Goal: Use online tool/utility: Utilize a website feature to perform a specific function

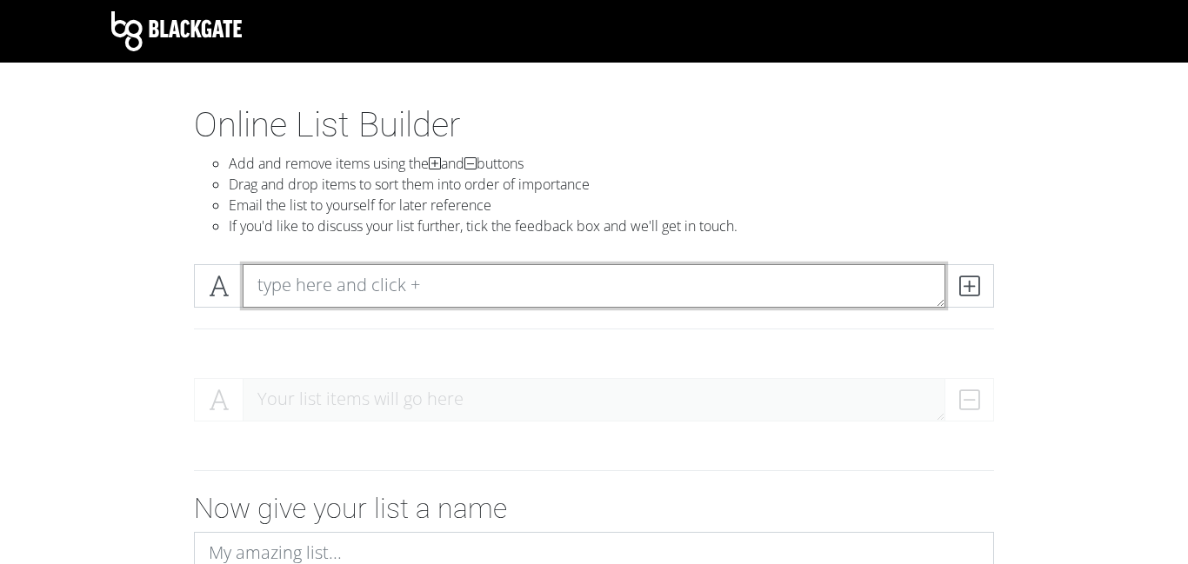
click at [334, 285] on textarea at bounding box center [594, 285] width 703 height 43
type textarea "The Portal"
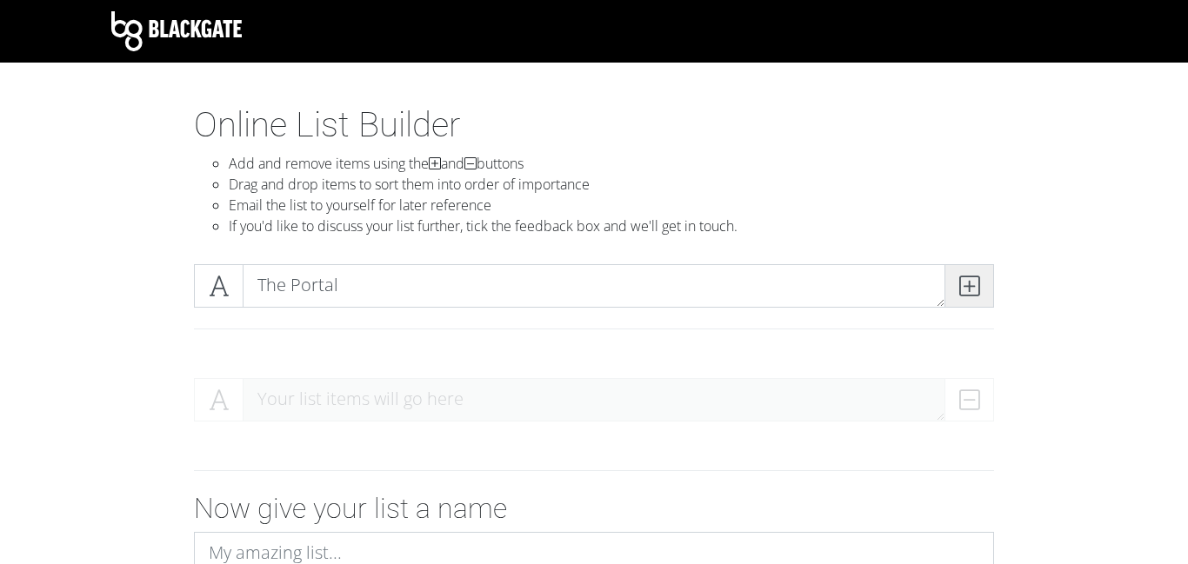
click at [969, 295] on icon at bounding box center [969, 285] width 20 height 17
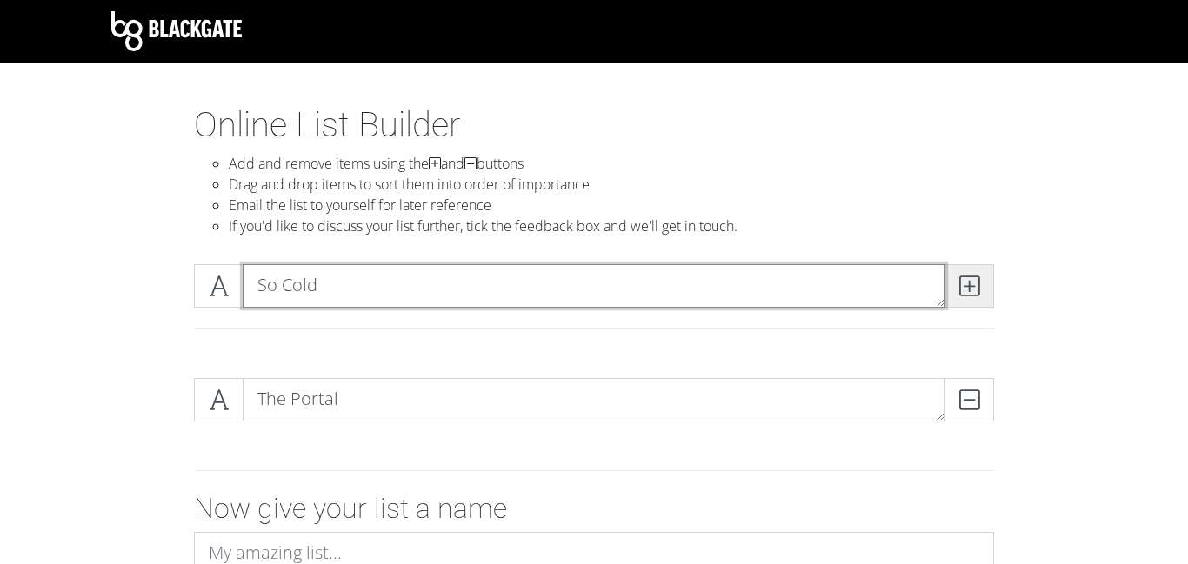
type textarea "So Cold"
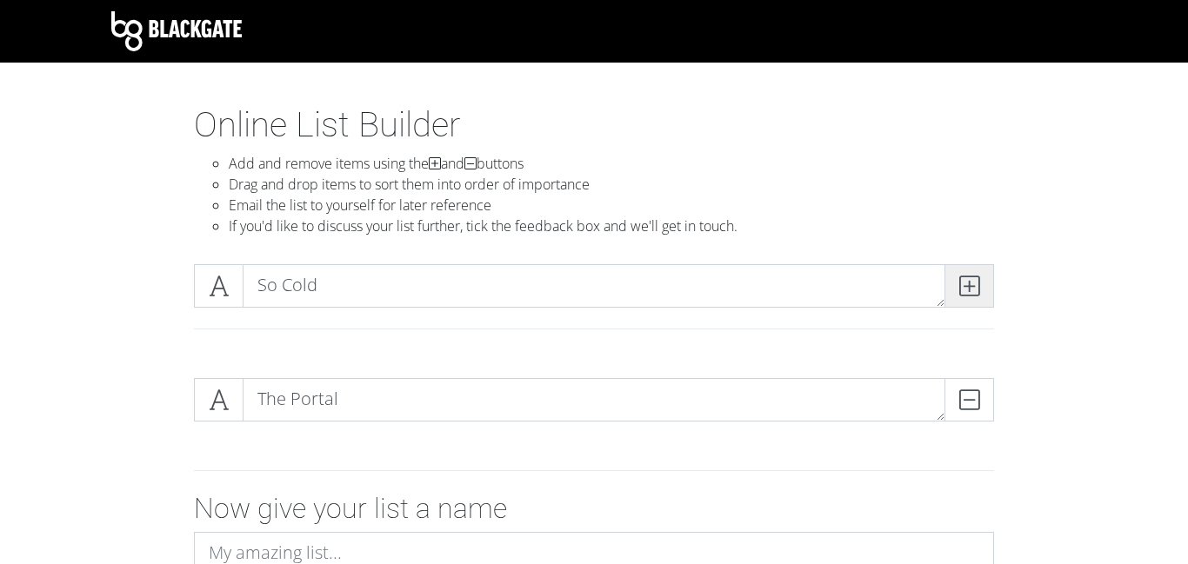
click at [971, 277] on icon at bounding box center [969, 285] width 20 height 17
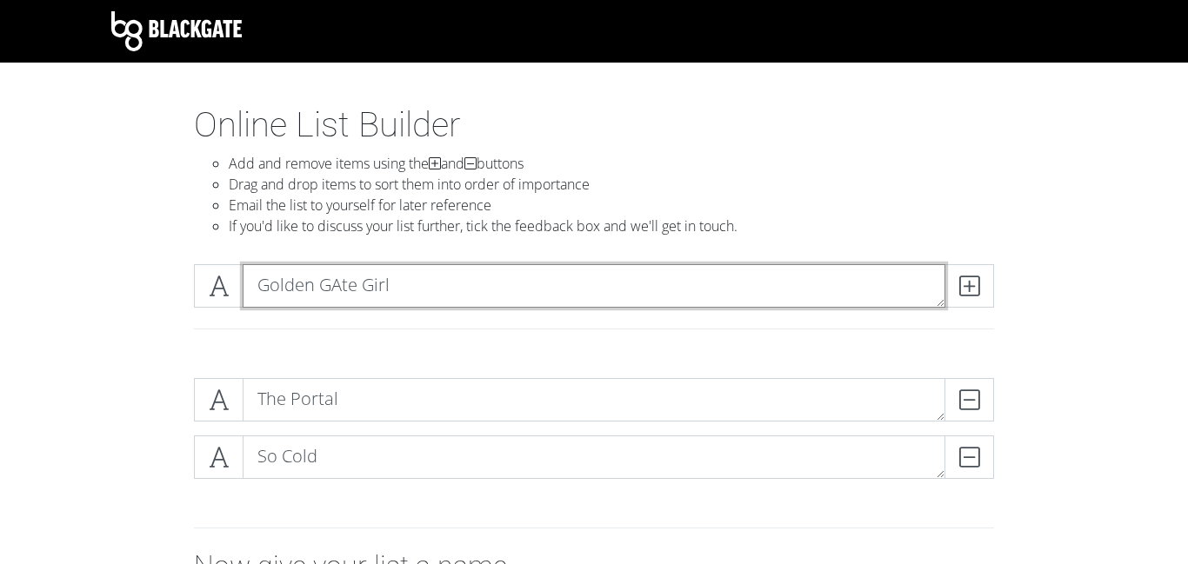
click at [339, 281] on textarea "Golden GAte Girl" at bounding box center [594, 285] width 703 height 43
type textarea "Golden Gate Girl"
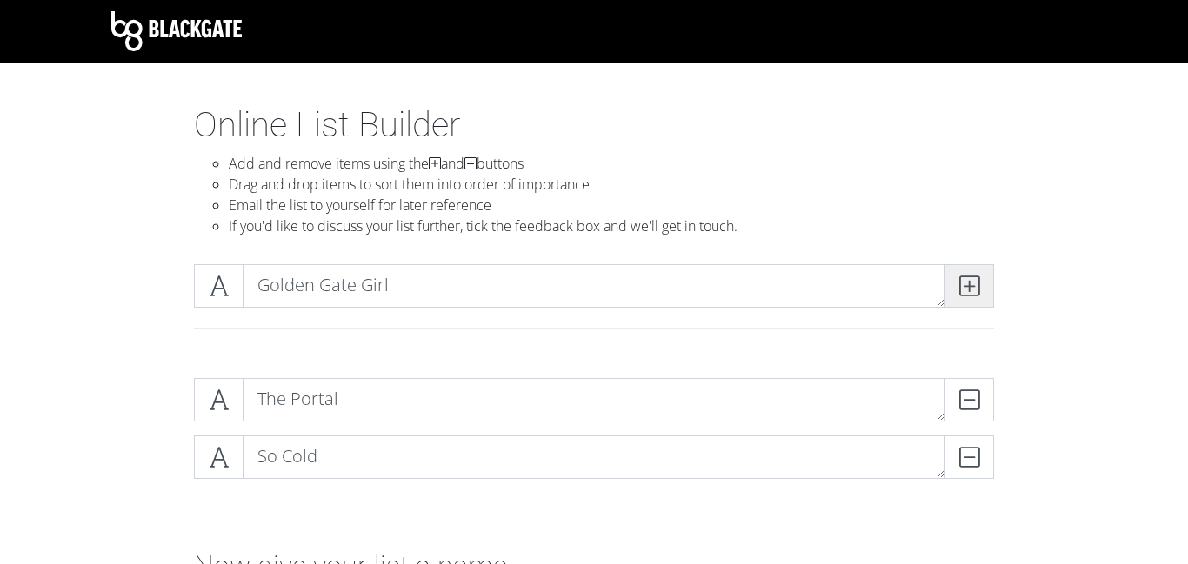
click at [970, 283] on icon at bounding box center [969, 285] width 20 height 17
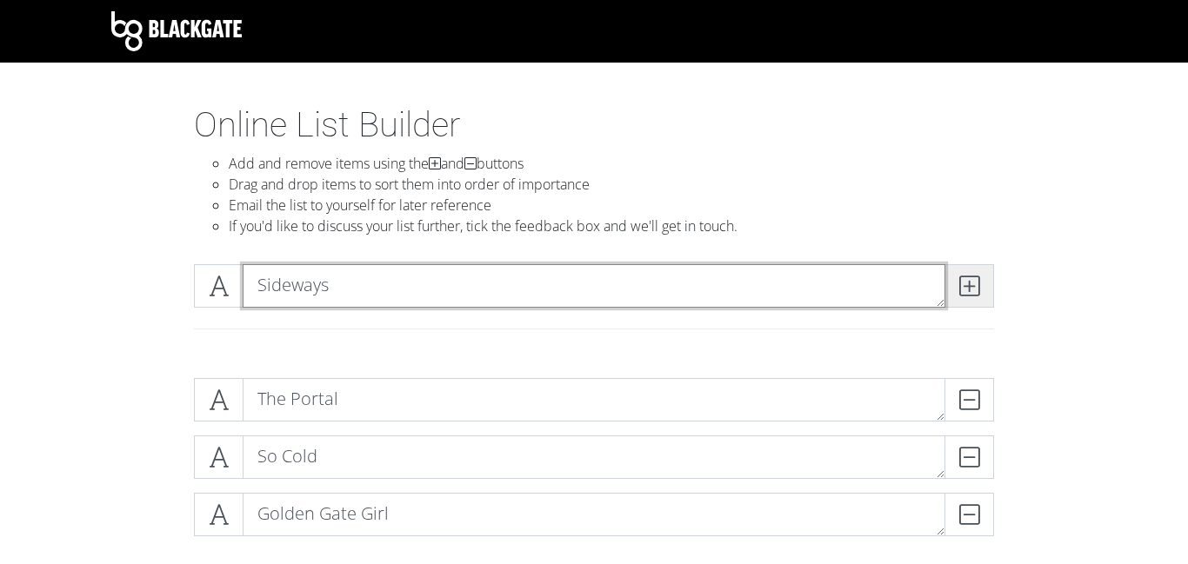
type textarea "Sideways"
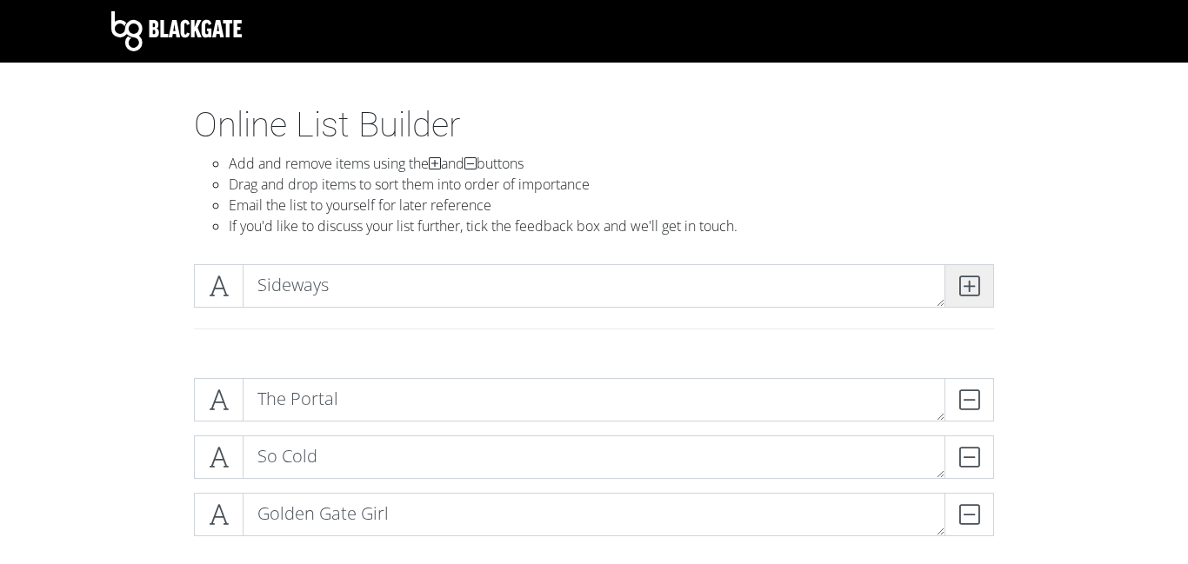
click at [967, 285] on icon at bounding box center [969, 285] width 20 height 17
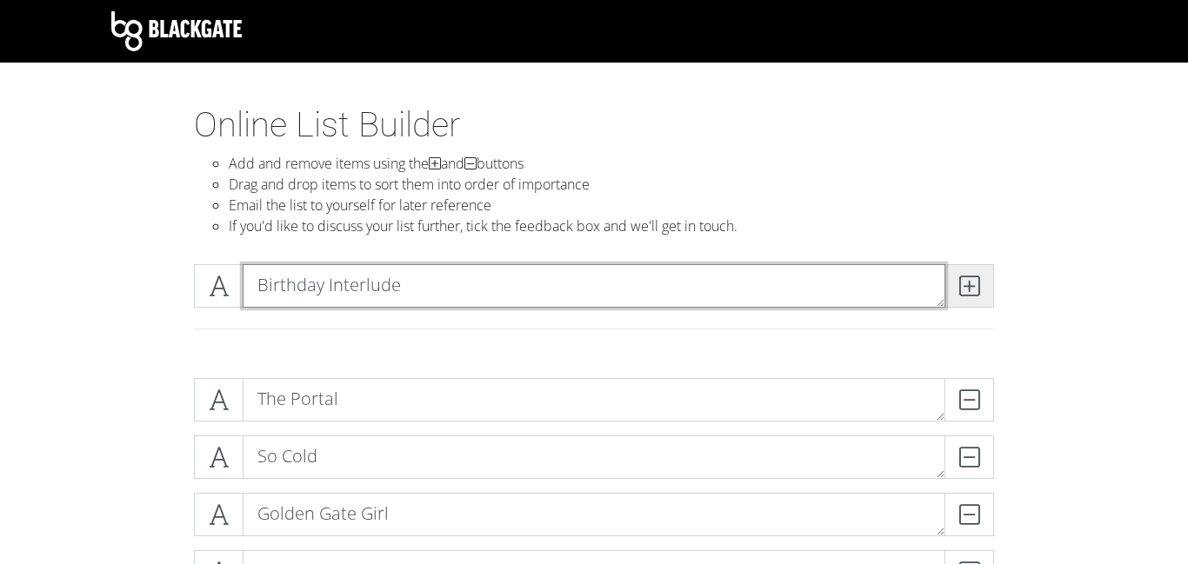
type textarea "Birthday Interlude"
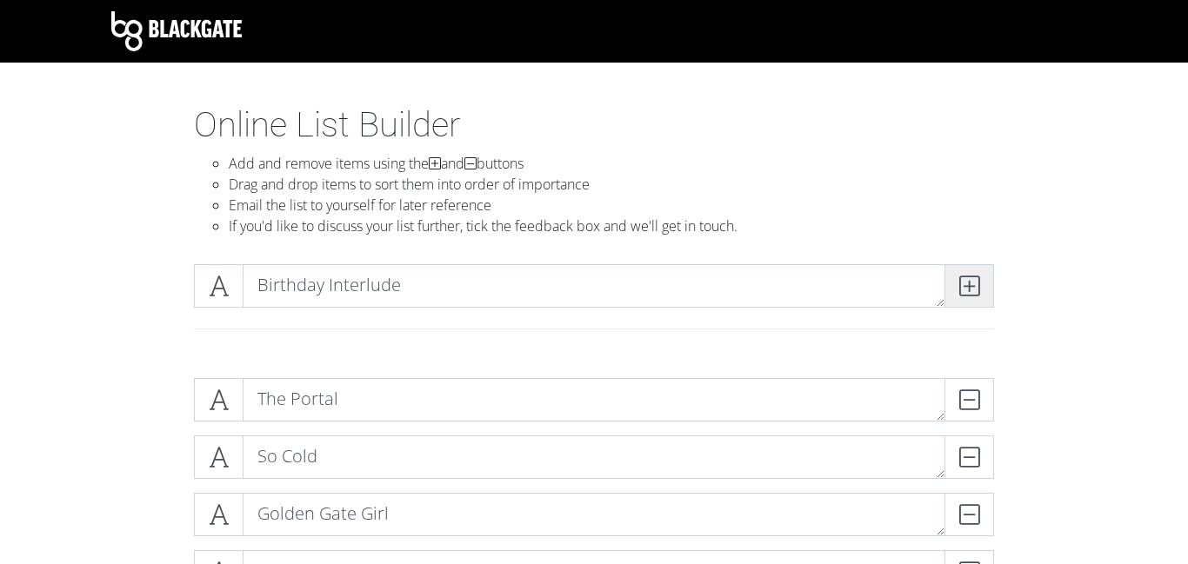
click at [966, 293] on icon at bounding box center [969, 285] width 20 height 17
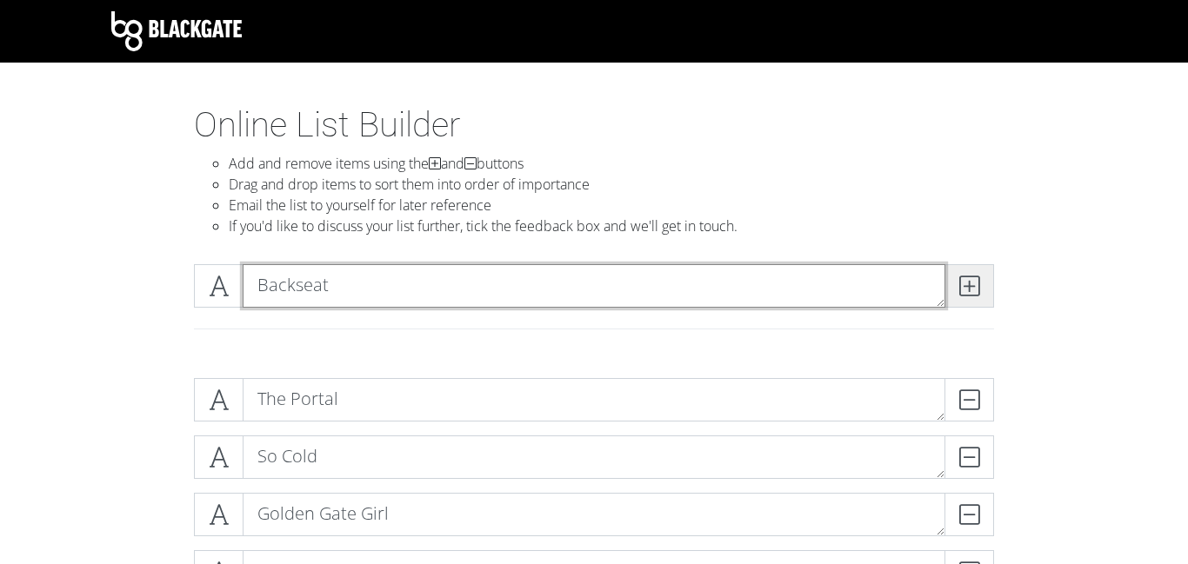
type textarea "Backseat"
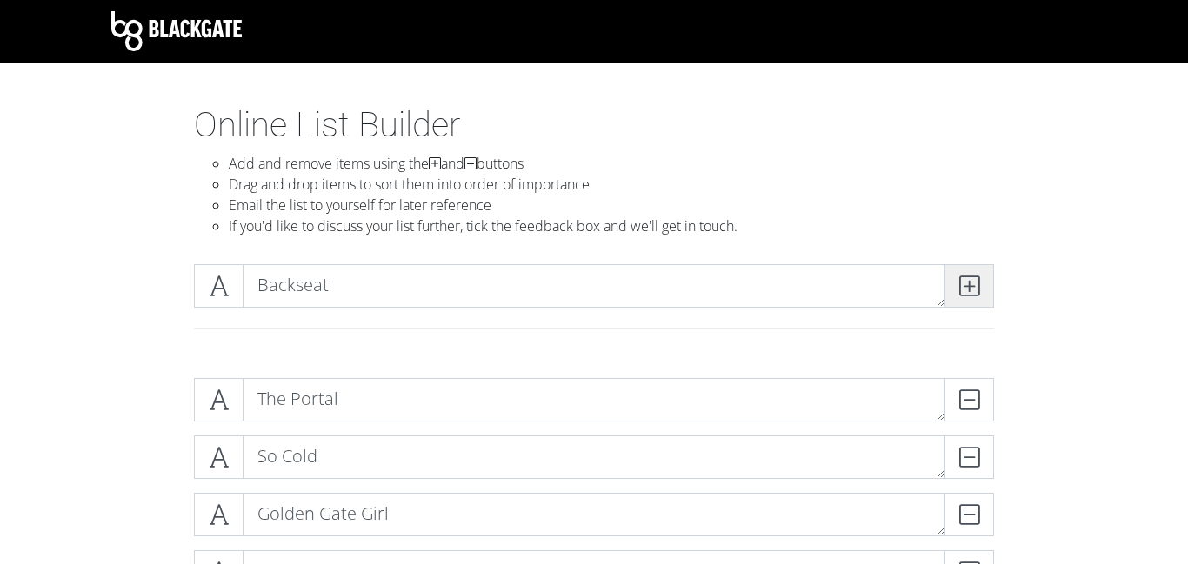
click at [971, 298] on span at bounding box center [969, 285] width 50 height 43
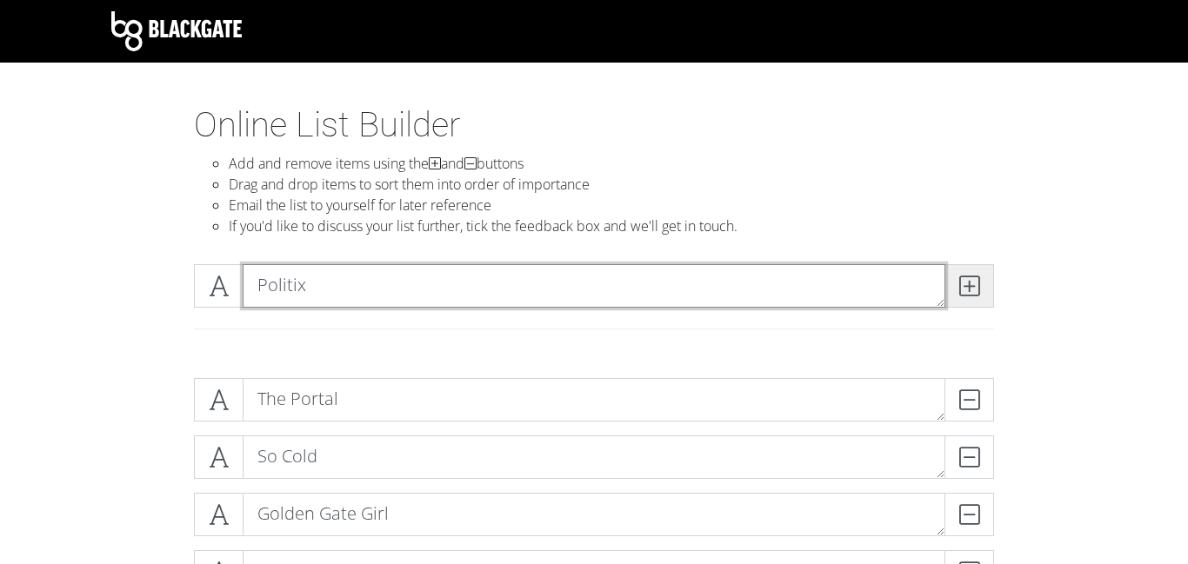
type textarea "Politix"
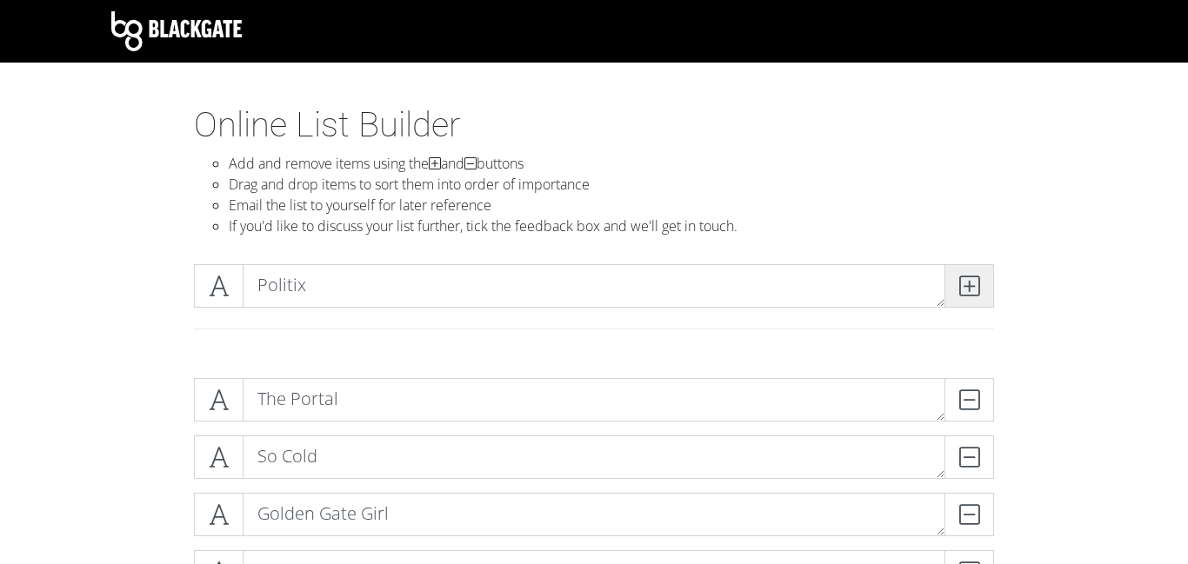
click at [971, 286] on icon at bounding box center [969, 285] width 20 height 17
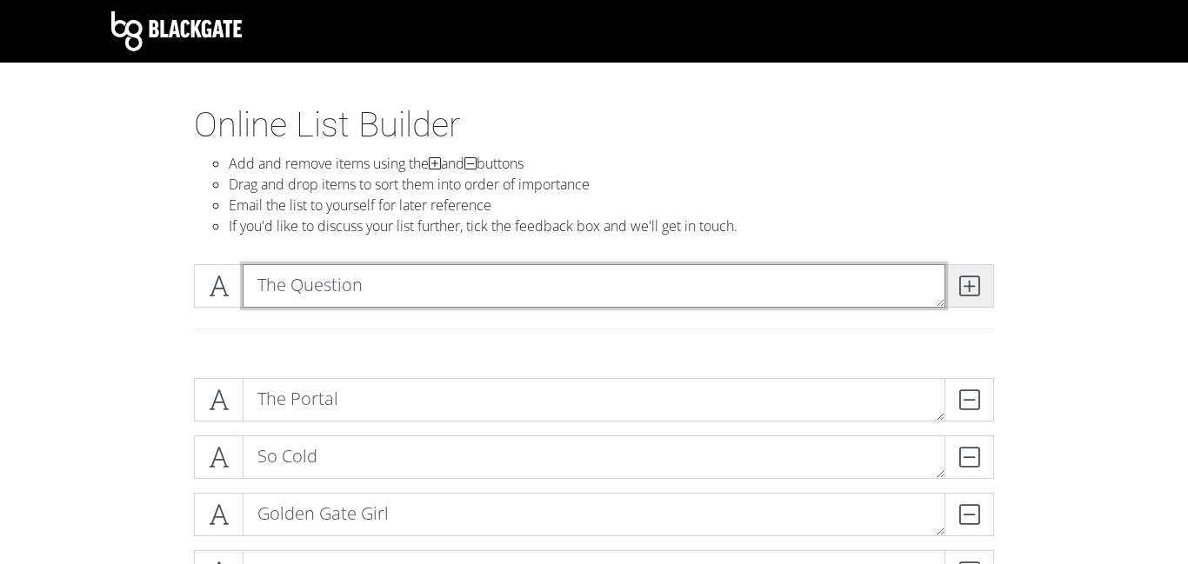
type textarea "The Question"
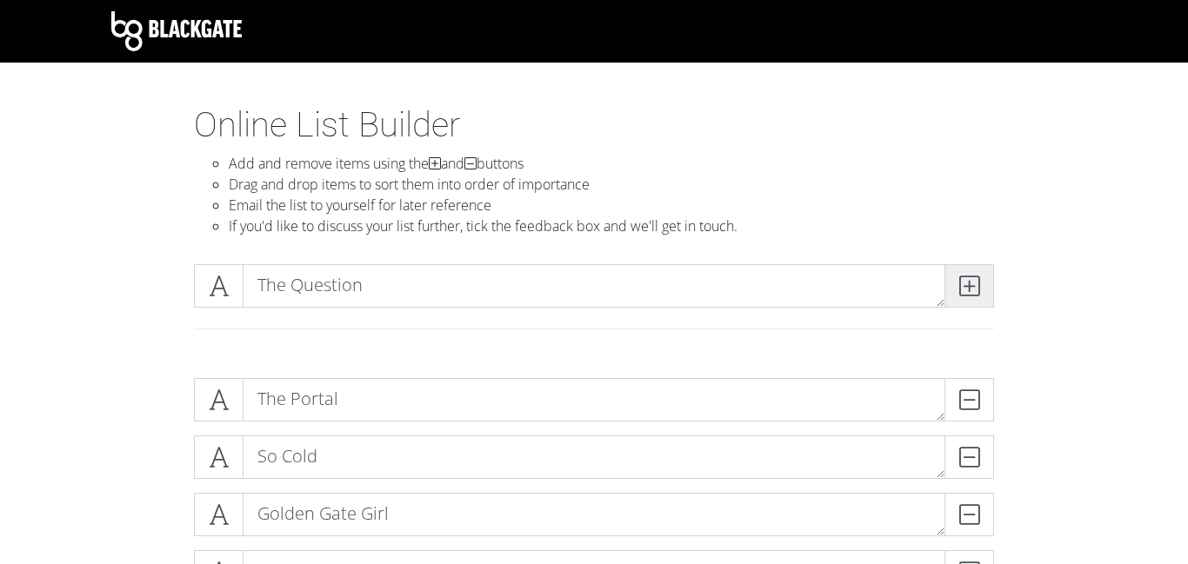
click at [959, 282] on icon at bounding box center [969, 285] width 20 height 17
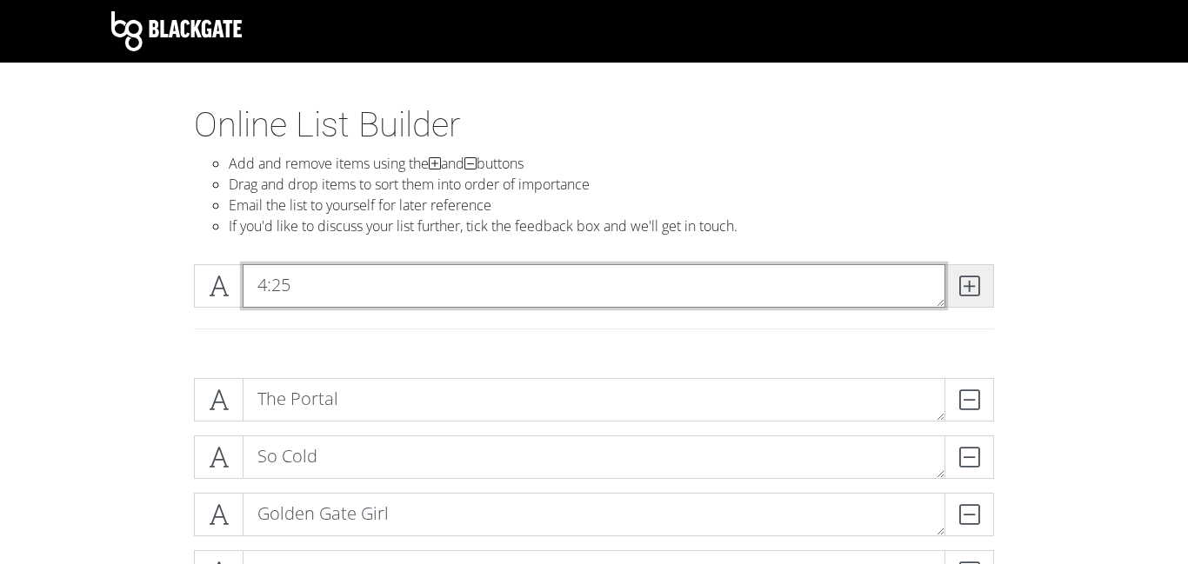
type textarea "4:25"
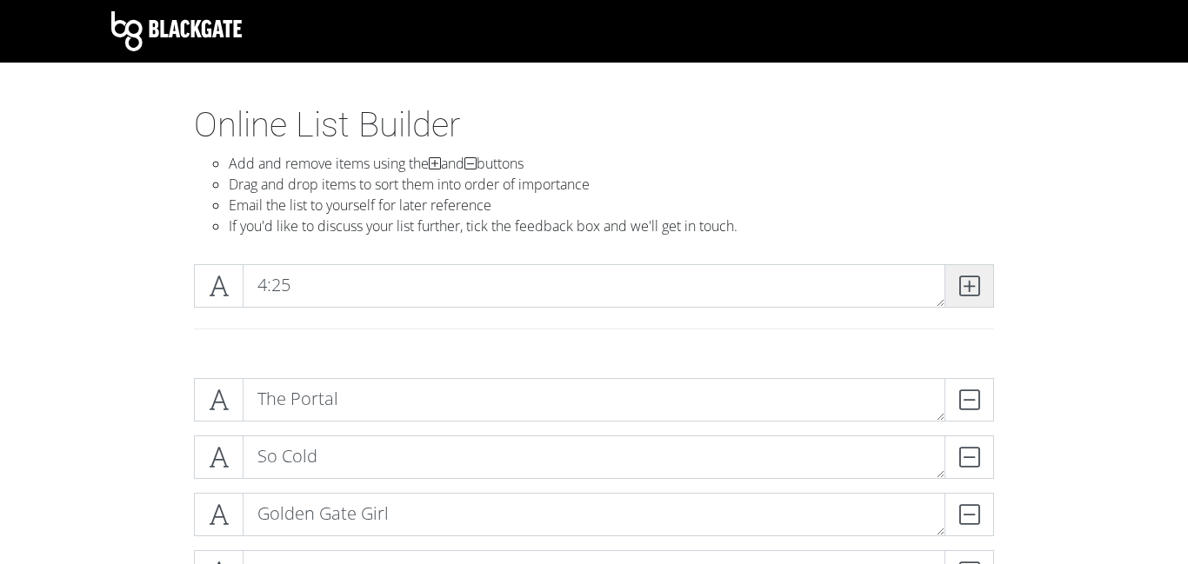
click at [970, 288] on icon at bounding box center [969, 285] width 20 height 17
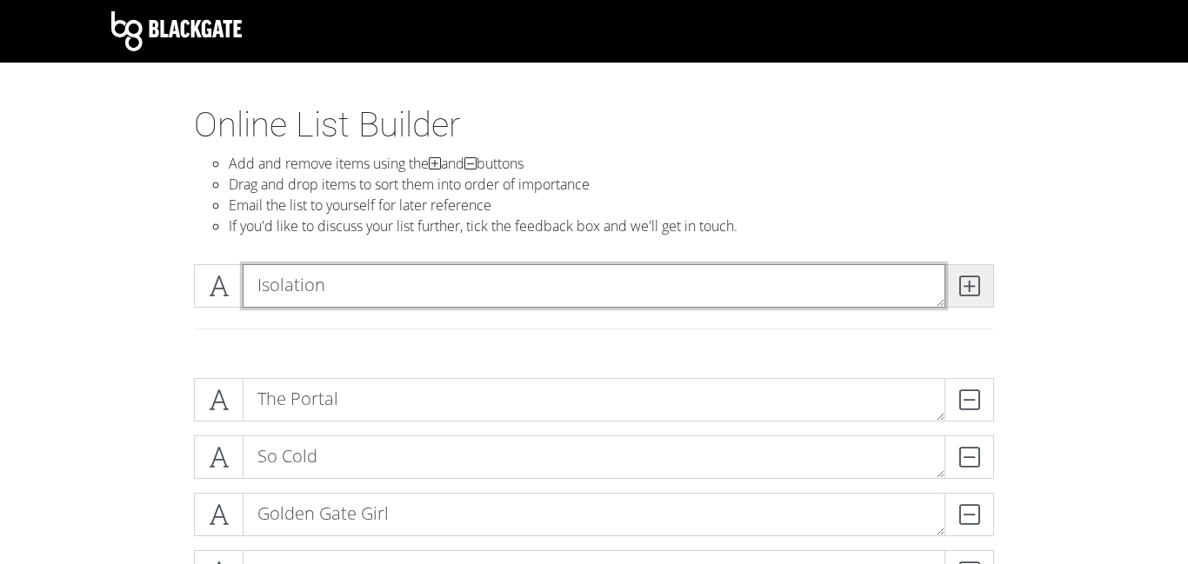
type textarea "Isolation"
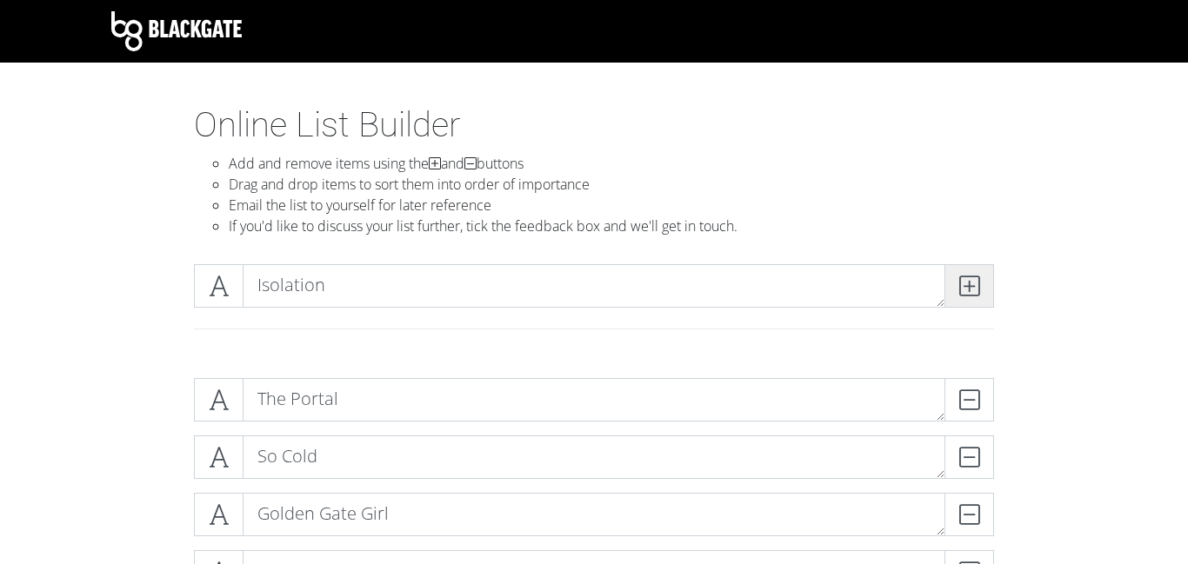
click at [958, 297] on span at bounding box center [969, 285] width 50 height 43
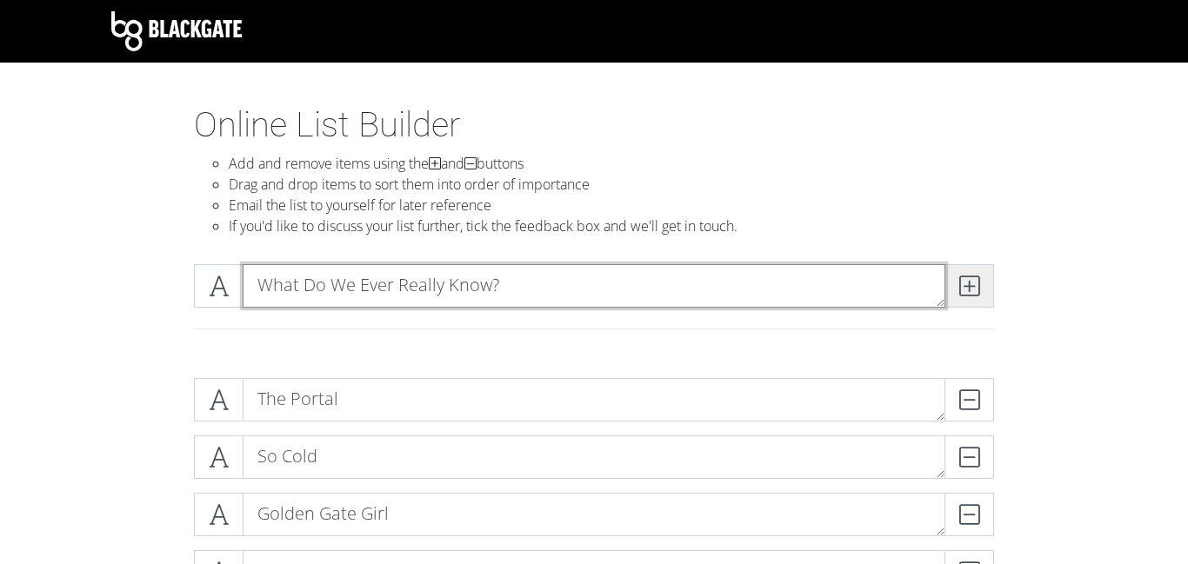
type textarea "What Do We Ever Really Know?"
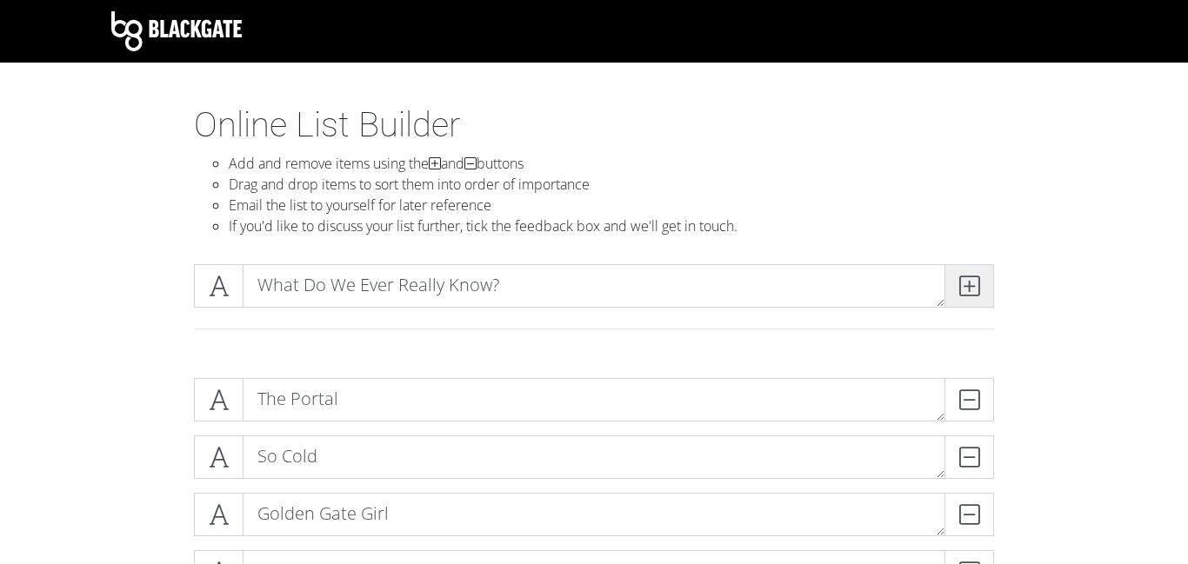
click at [962, 292] on icon at bounding box center [969, 285] width 20 height 17
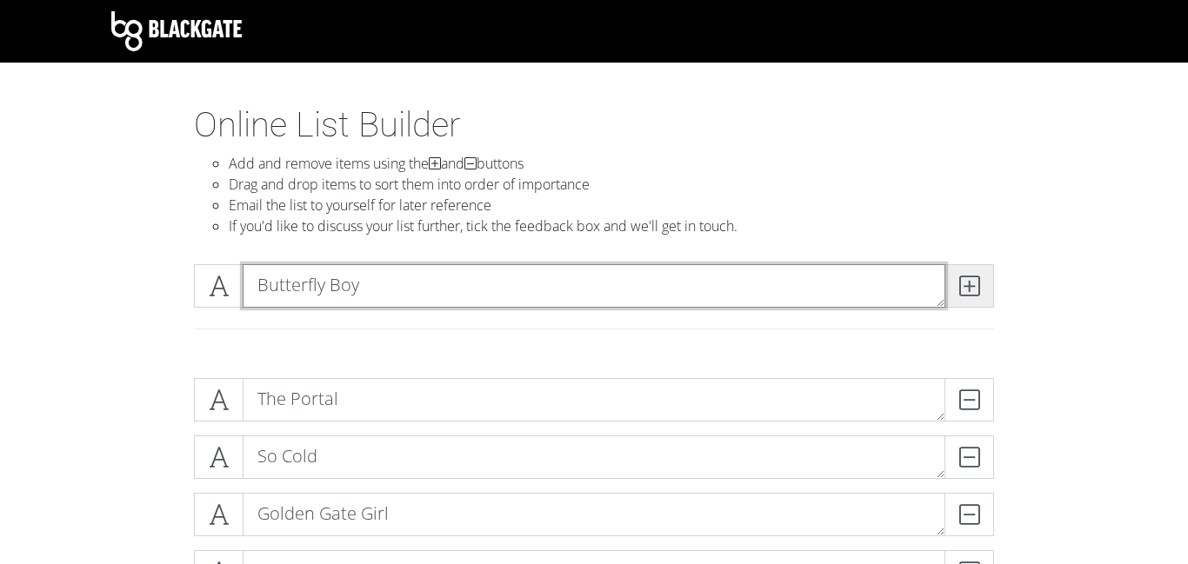
type textarea "Butterfly Boy"
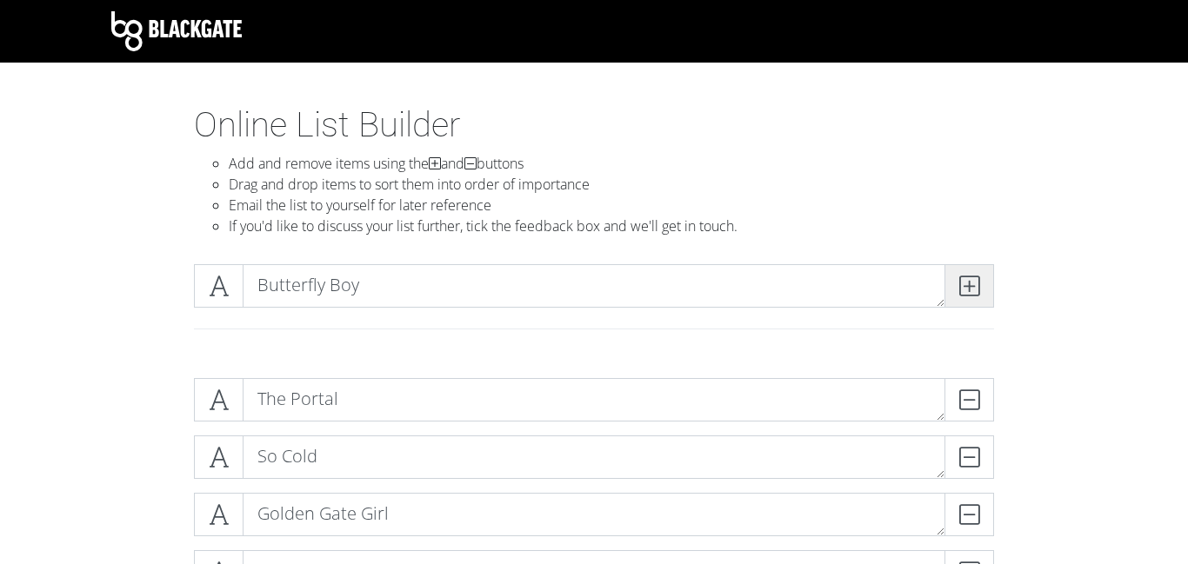
click at [957, 289] on span at bounding box center [969, 285] width 50 height 43
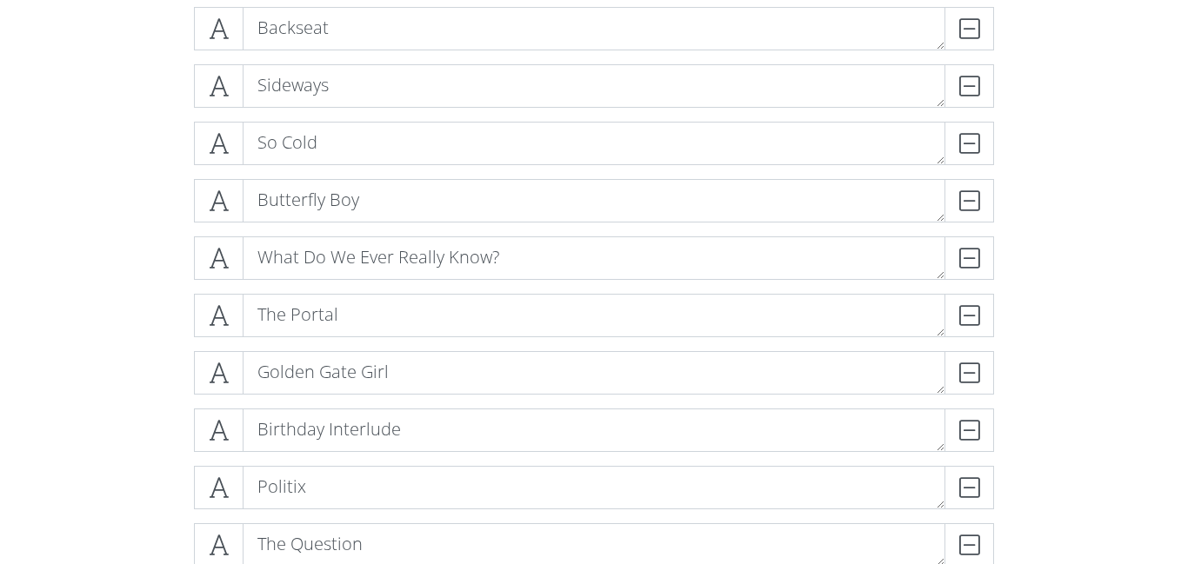
scroll to position [374, 0]
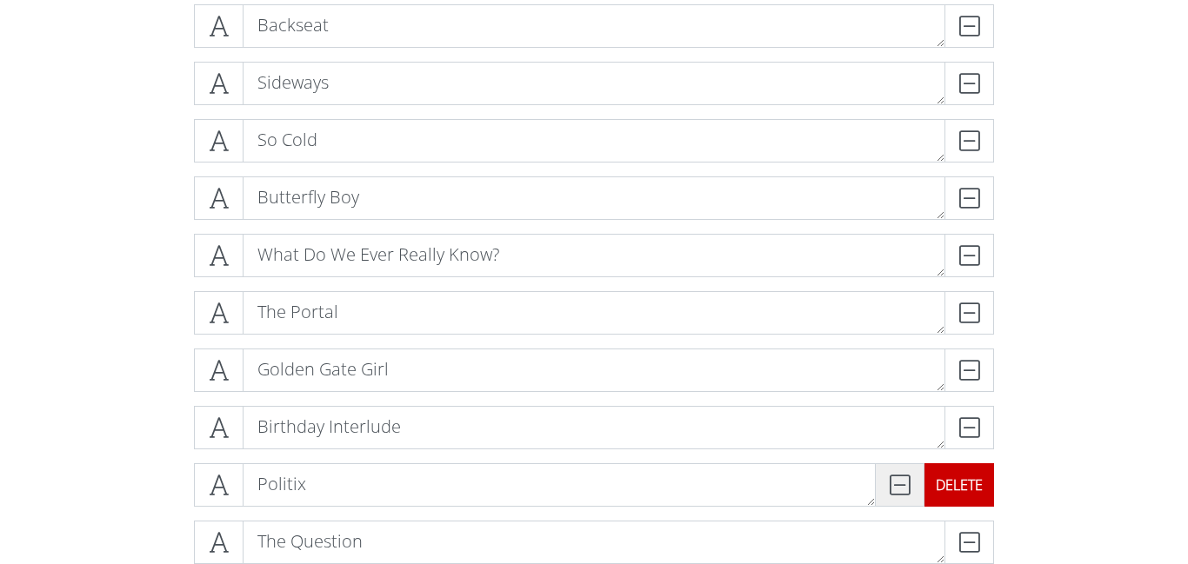
click at [905, 481] on icon at bounding box center [900, 484] width 20 height 17
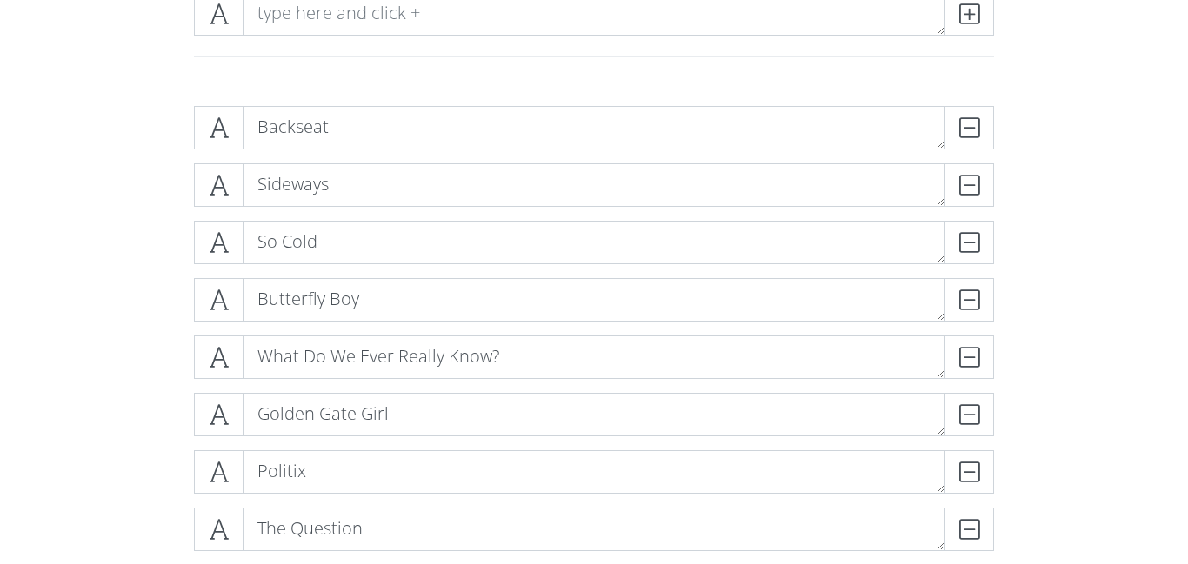
scroll to position [250, 0]
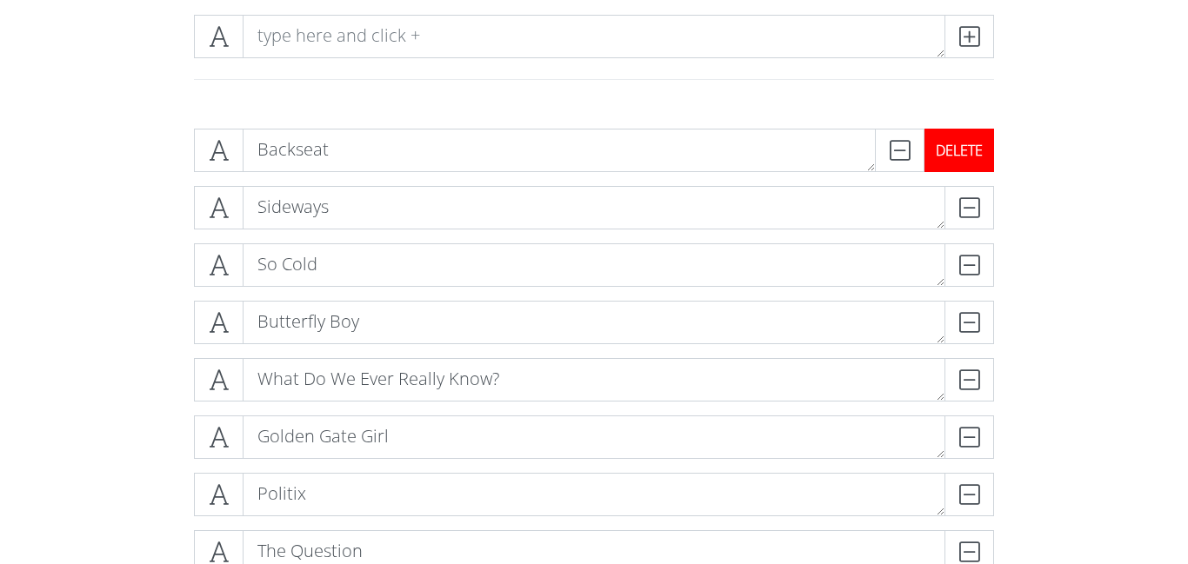
click at [969, 162] on div "DELETE" at bounding box center [959, 150] width 70 height 43
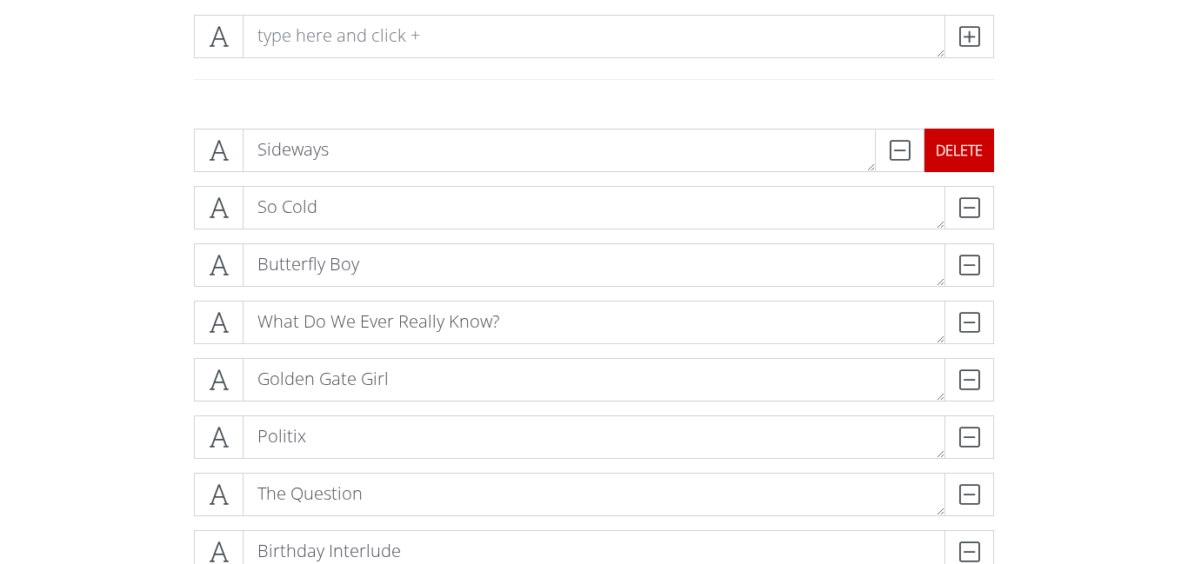
click at [969, 162] on div "DELETE" at bounding box center [959, 150] width 70 height 43
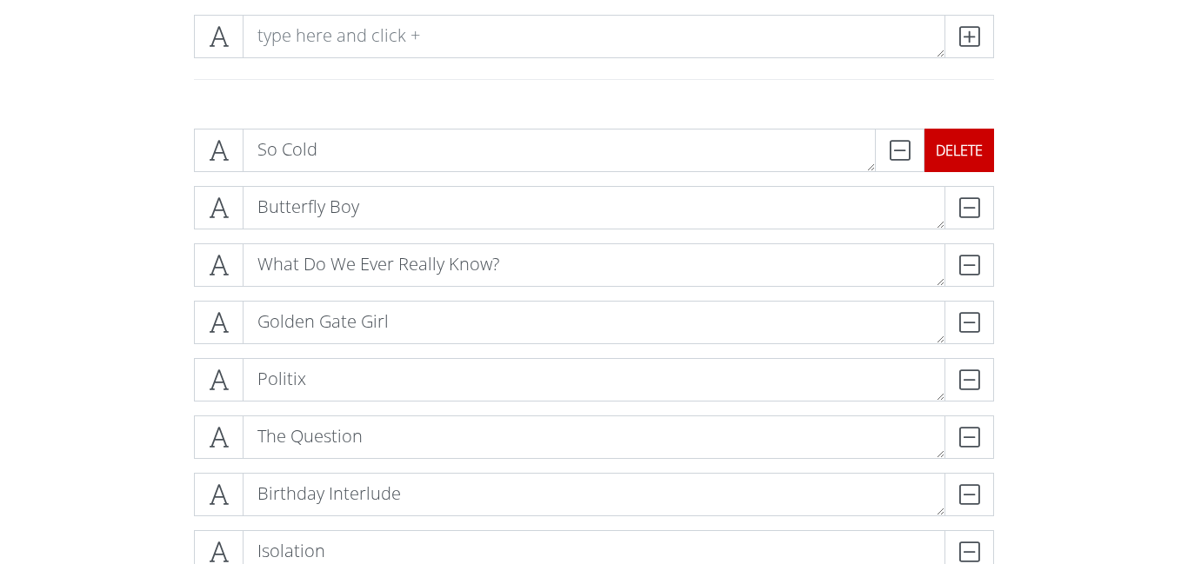
click at [969, 162] on div "DELETE" at bounding box center [959, 150] width 70 height 43
click at [994, 186] on div "DELETE" at bounding box center [994, 207] width 0 height 43
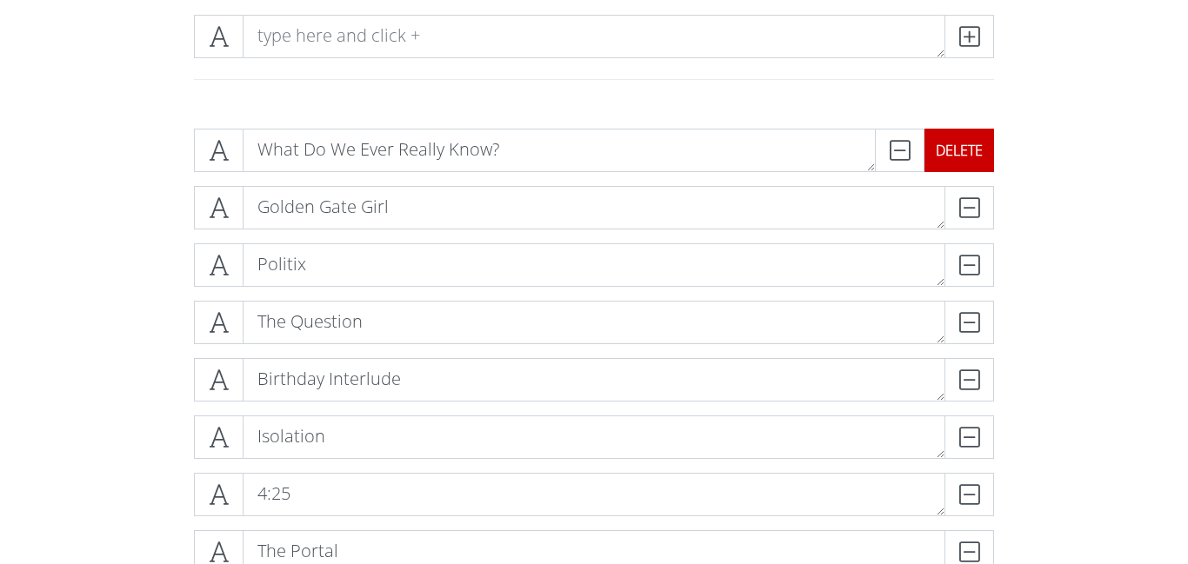
click at [969, 162] on div "DELETE" at bounding box center [959, 150] width 70 height 43
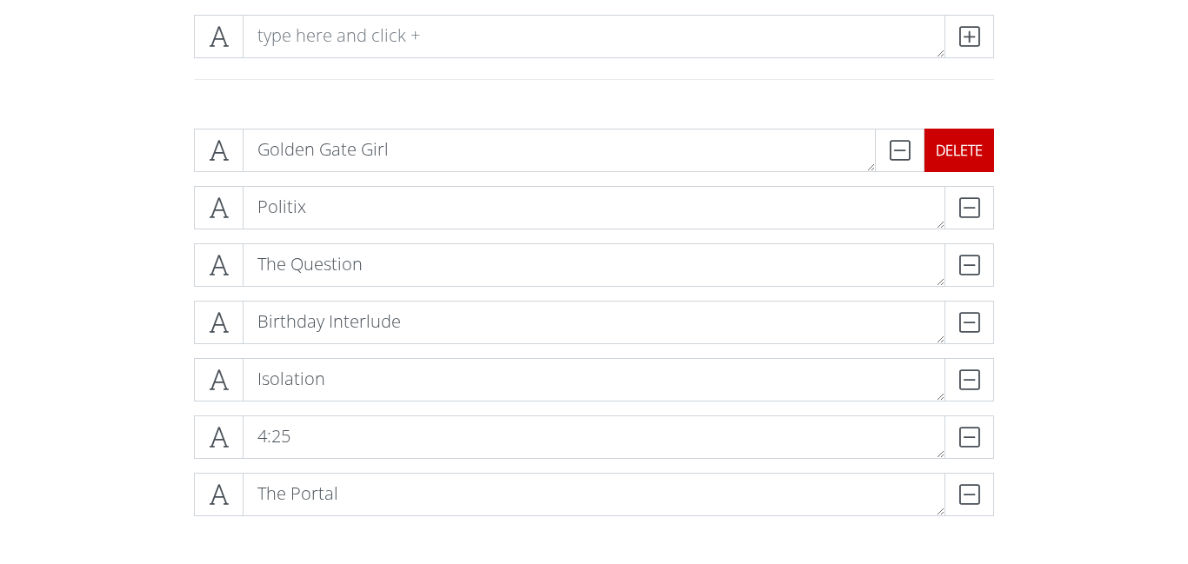
click at [969, 162] on div "DELETE" at bounding box center [959, 150] width 70 height 43
click at [994, 186] on div "DELETE" at bounding box center [994, 207] width 0 height 43
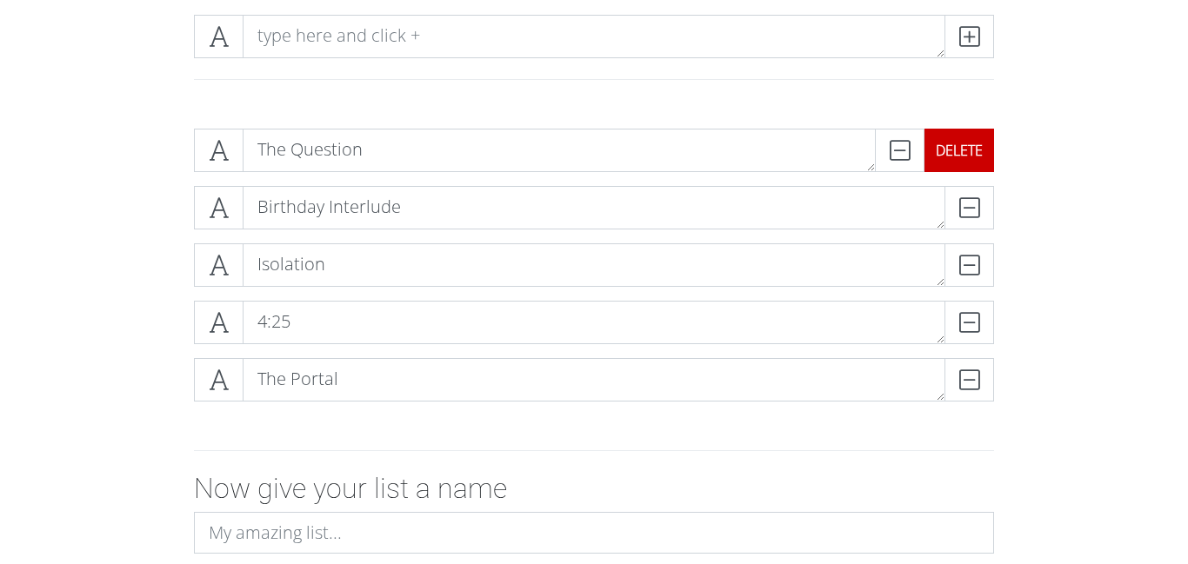
click at [969, 162] on div "DELETE" at bounding box center [959, 150] width 70 height 43
click at [994, 186] on div "DELETE" at bounding box center [994, 207] width 0 height 43
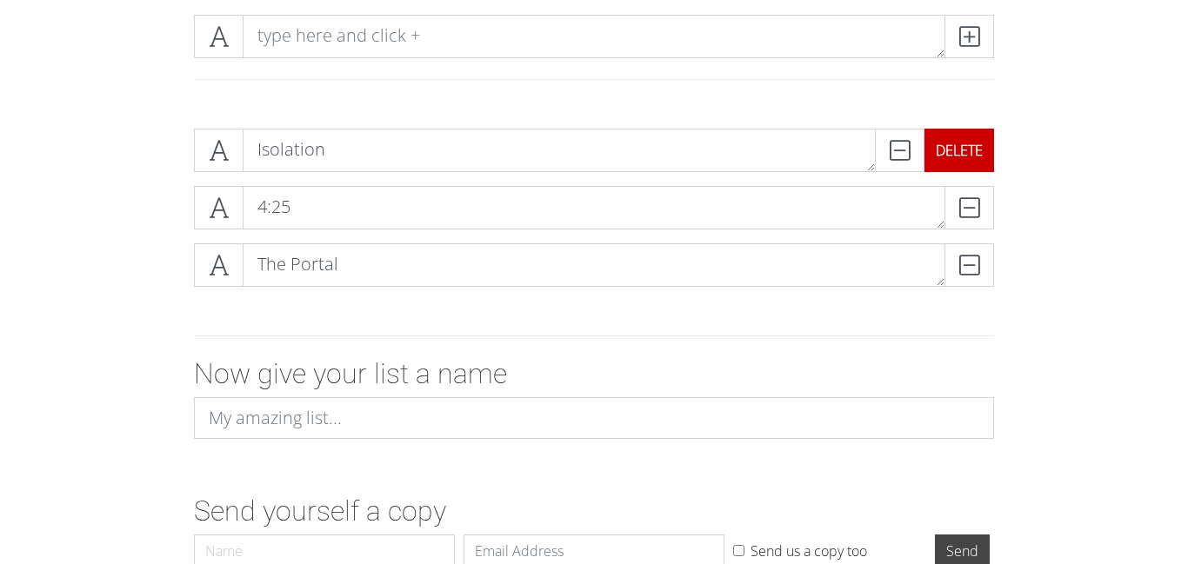
click at [969, 162] on div "DELETE" at bounding box center [959, 150] width 70 height 43
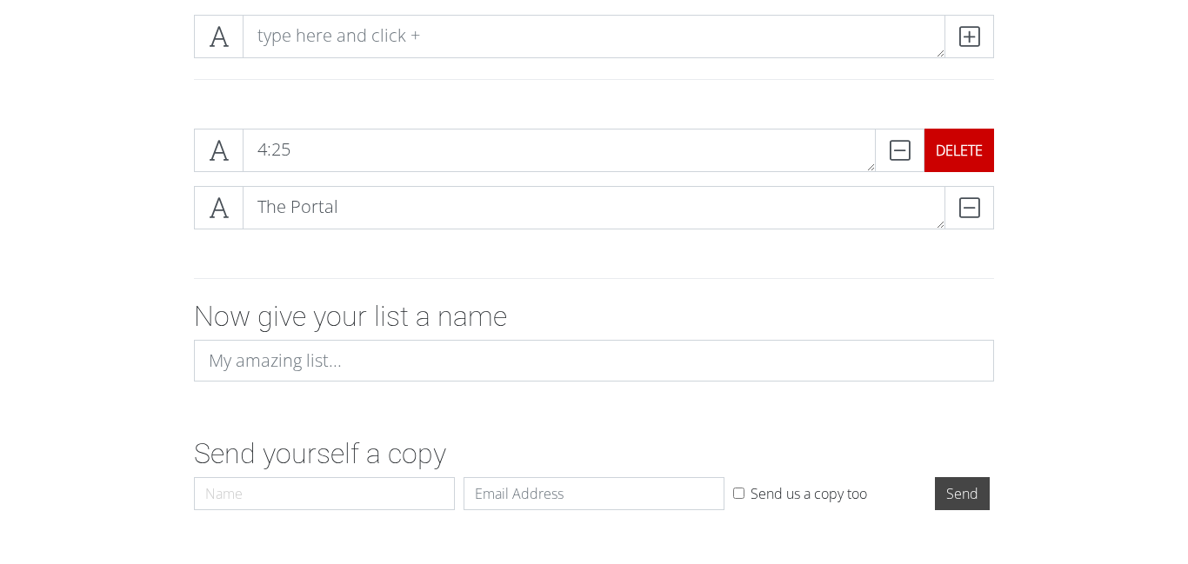
click at [969, 162] on div "DELETE" at bounding box center [959, 150] width 70 height 43
click at [994, 186] on div "DELETE" at bounding box center [994, 207] width 0 height 43
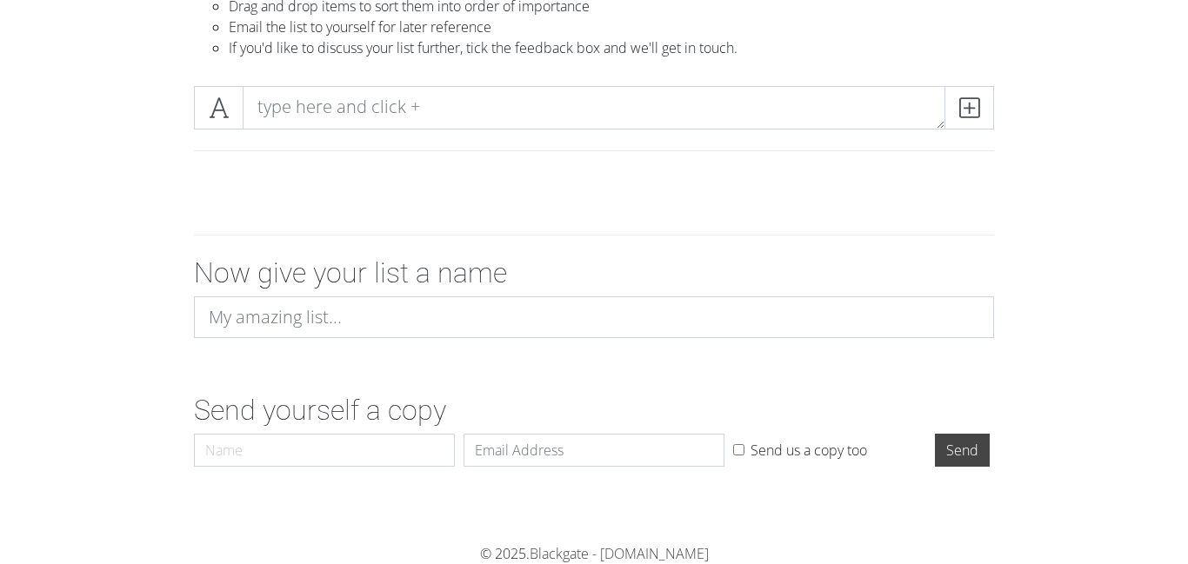
scroll to position [178, 0]
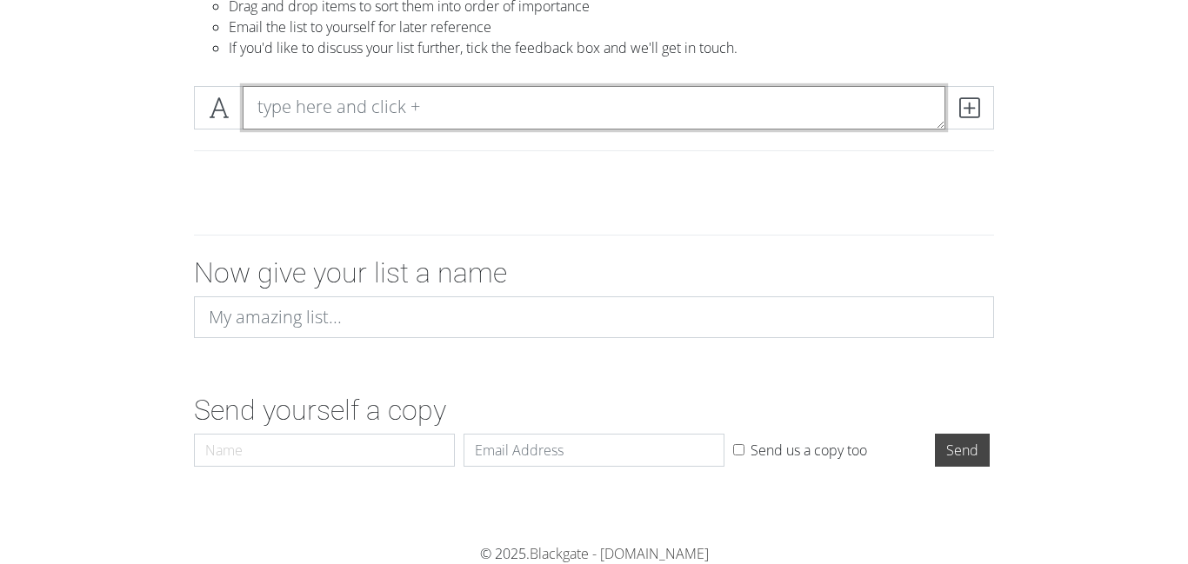
click at [801, 107] on textarea at bounding box center [594, 107] width 703 height 43
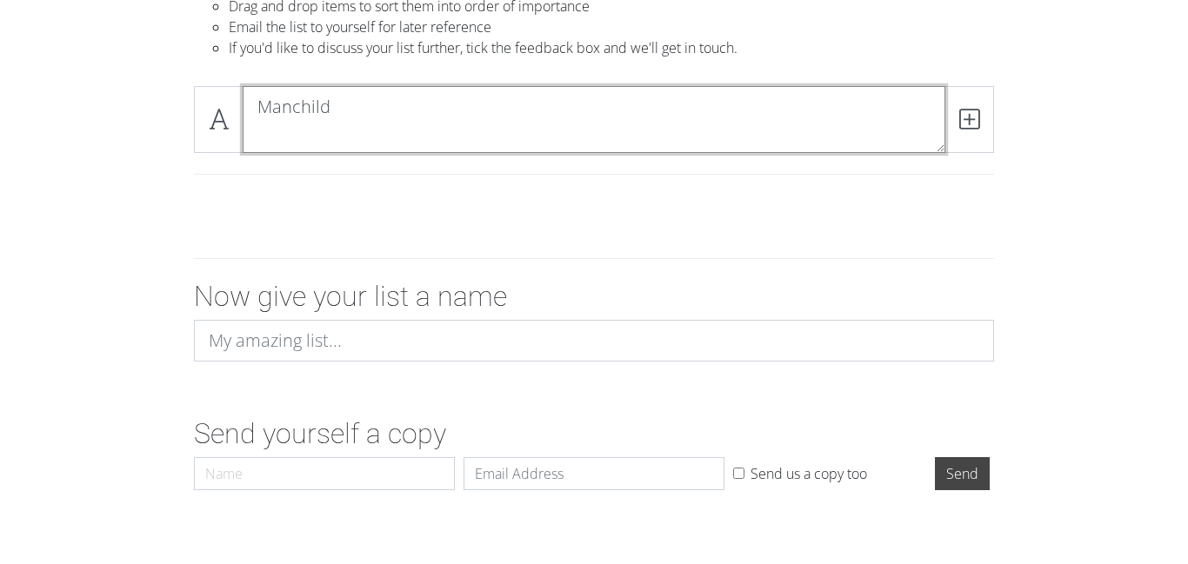
scroll to position [0, 0]
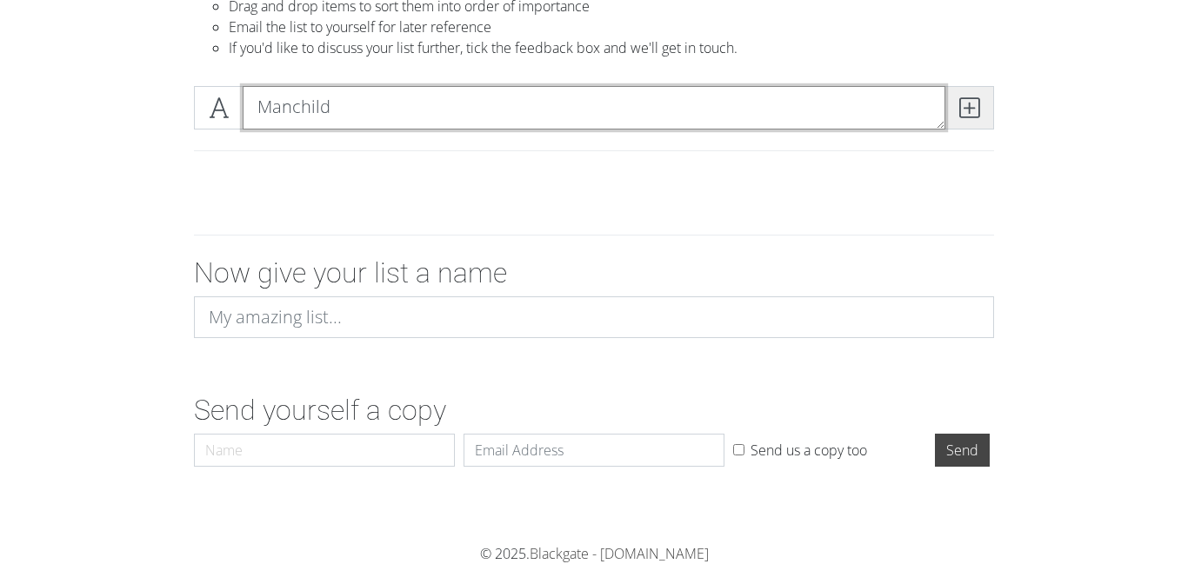
type textarea "Manchild"
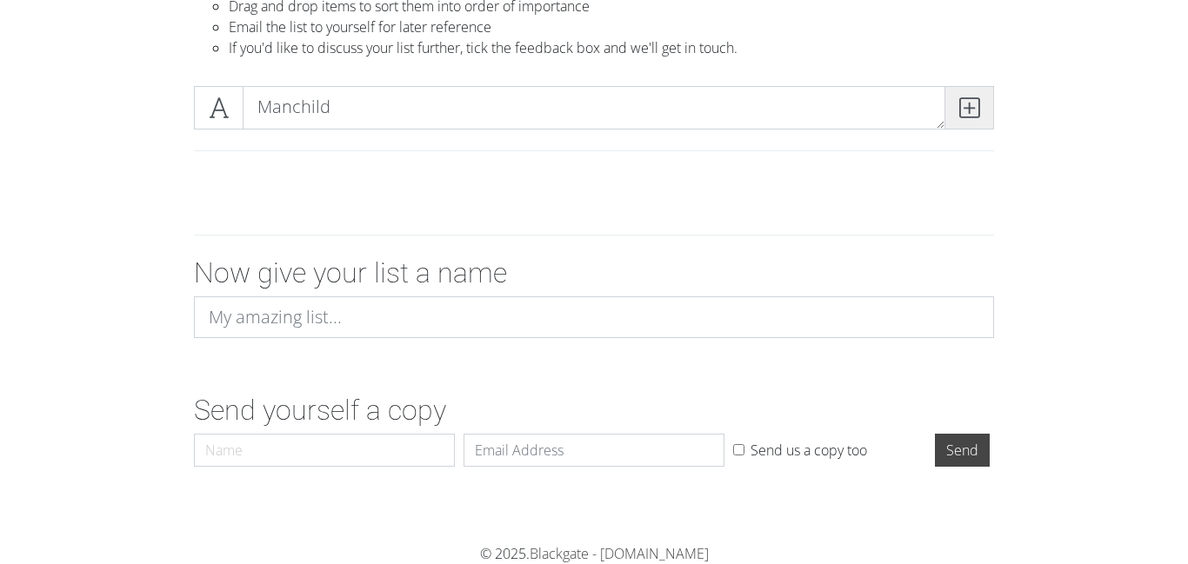
click at [959, 99] on icon at bounding box center [969, 107] width 20 height 17
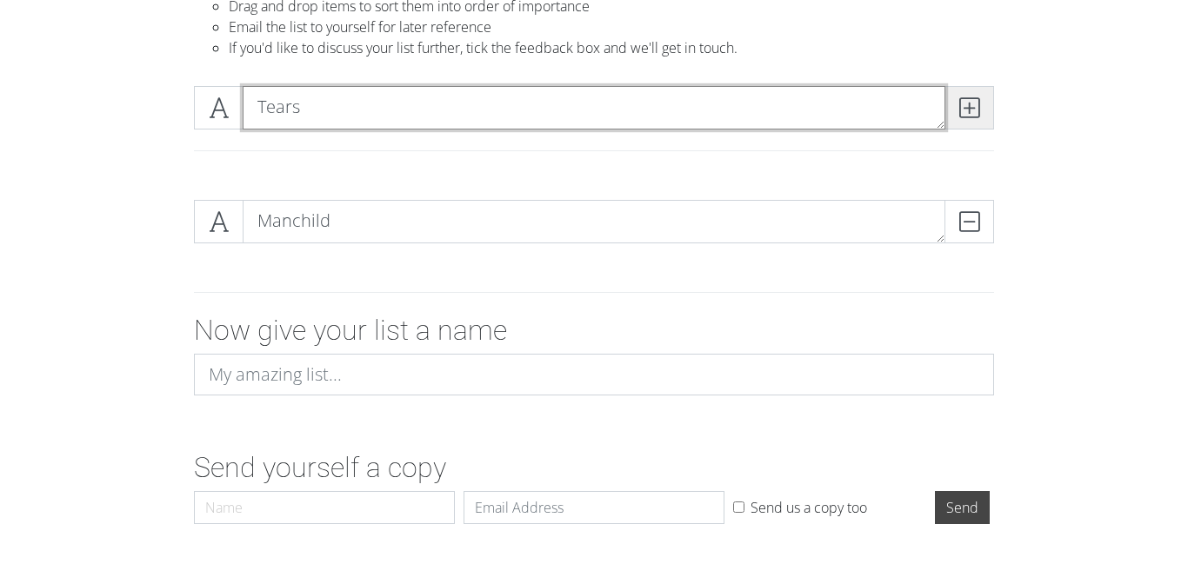
type textarea "Tears"
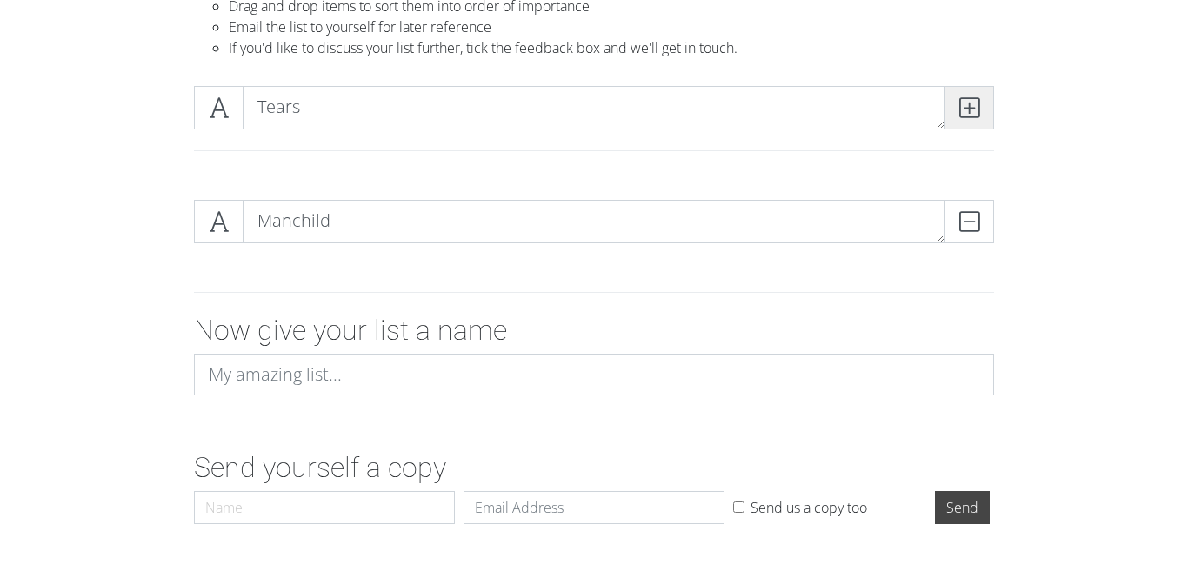
click at [982, 113] on span at bounding box center [969, 107] width 50 height 43
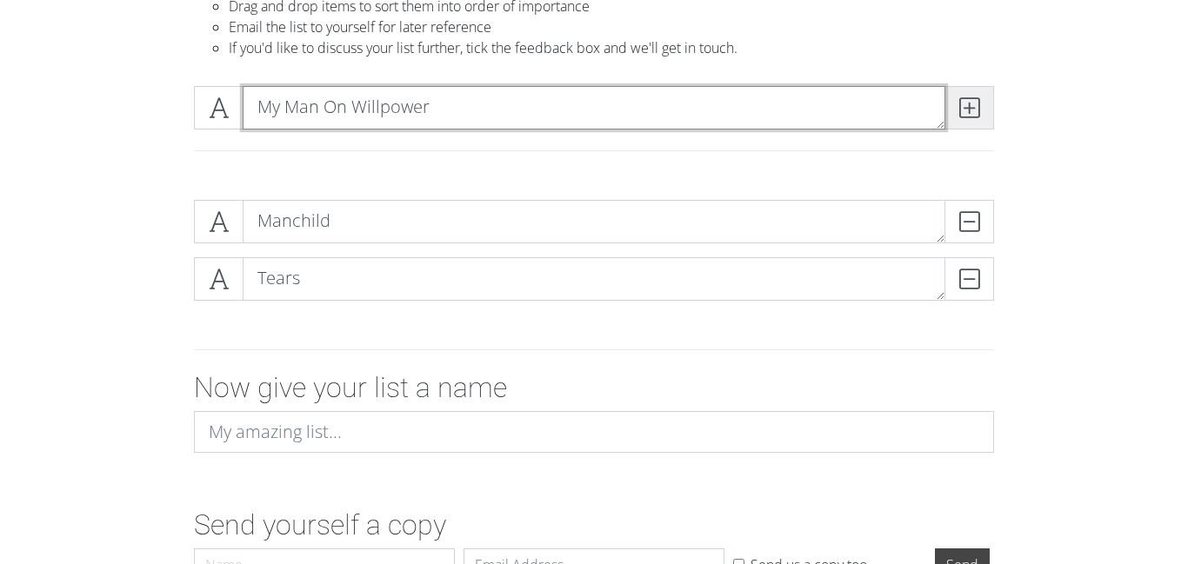
type textarea "My Man On Willpower"
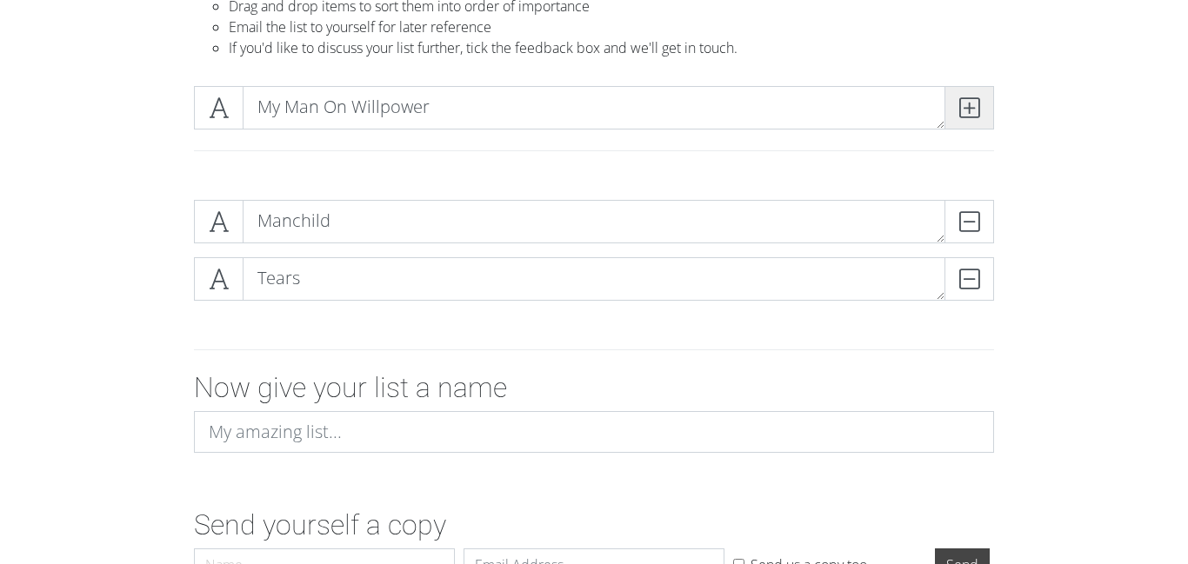
click at [986, 107] on span at bounding box center [969, 107] width 50 height 43
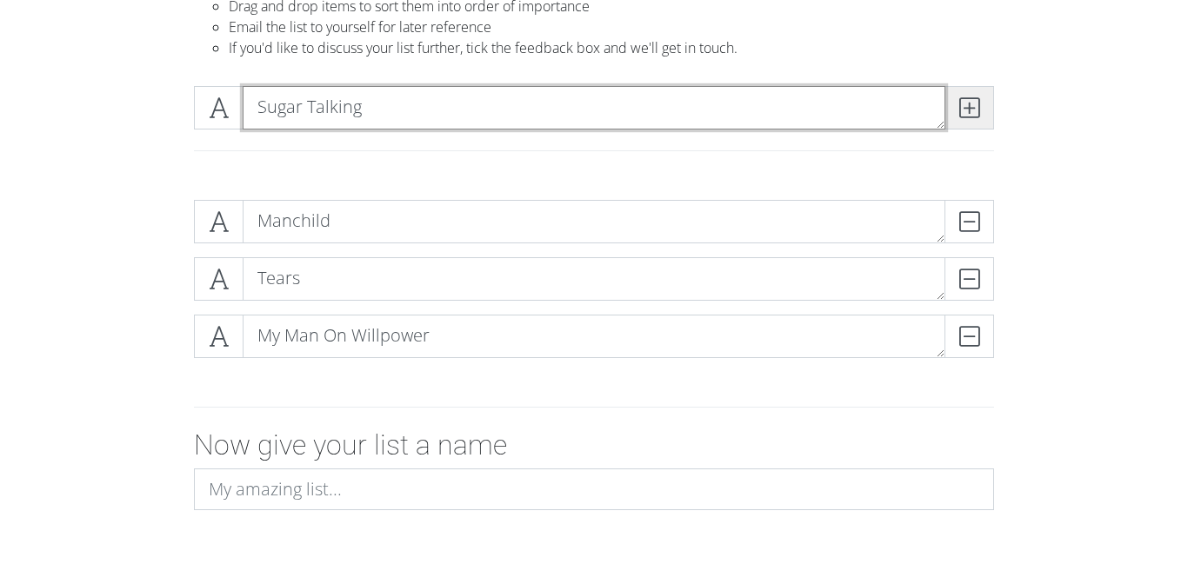
type textarea "Sugar Talking"
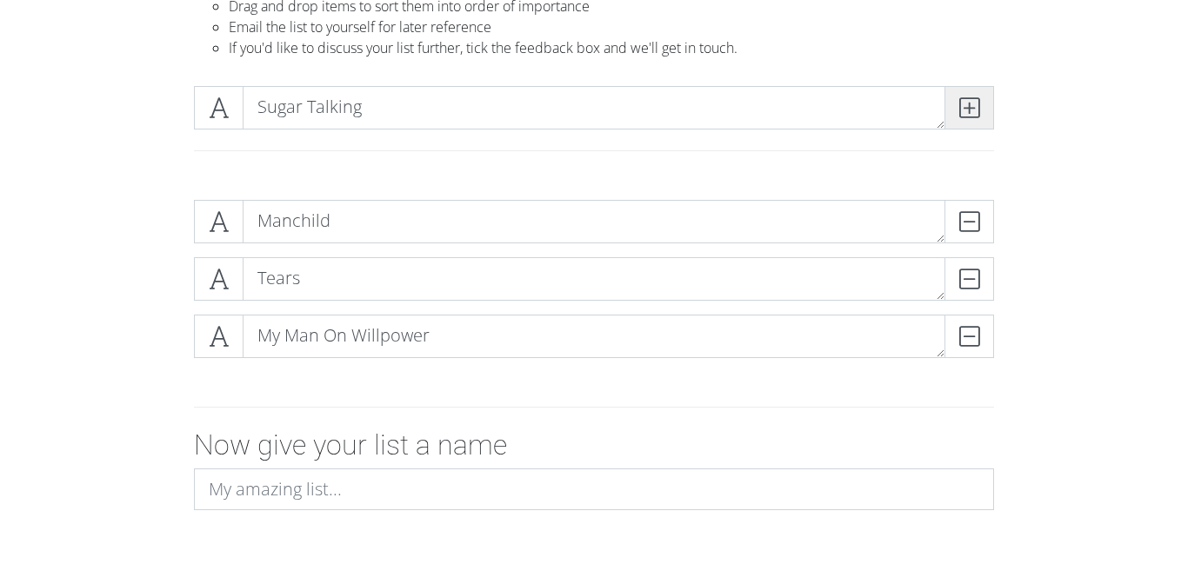
click at [988, 103] on span at bounding box center [969, 107] width 50 height 43
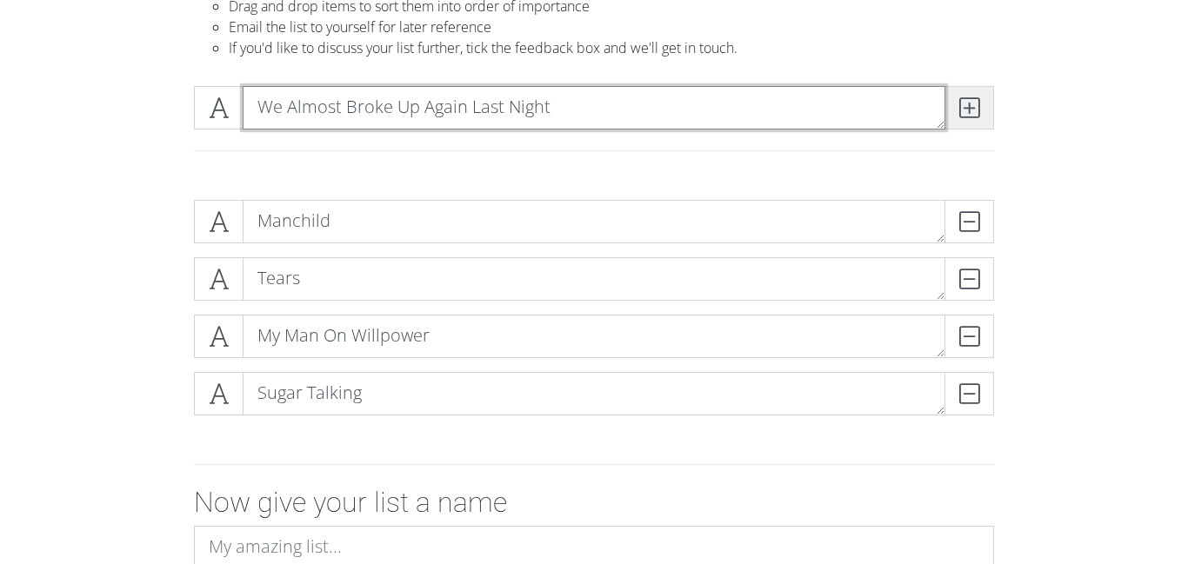
type textarea "We Almost Broke Up Again Last Night"
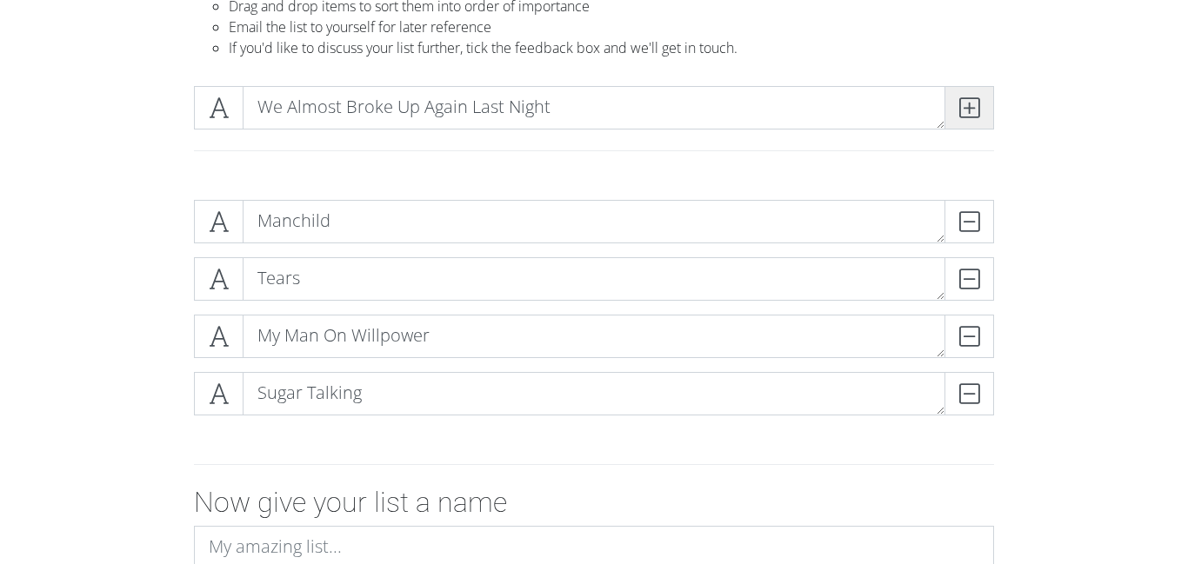
click at [986, 98] on span at bounding box center [969, 107] width 50 height 43
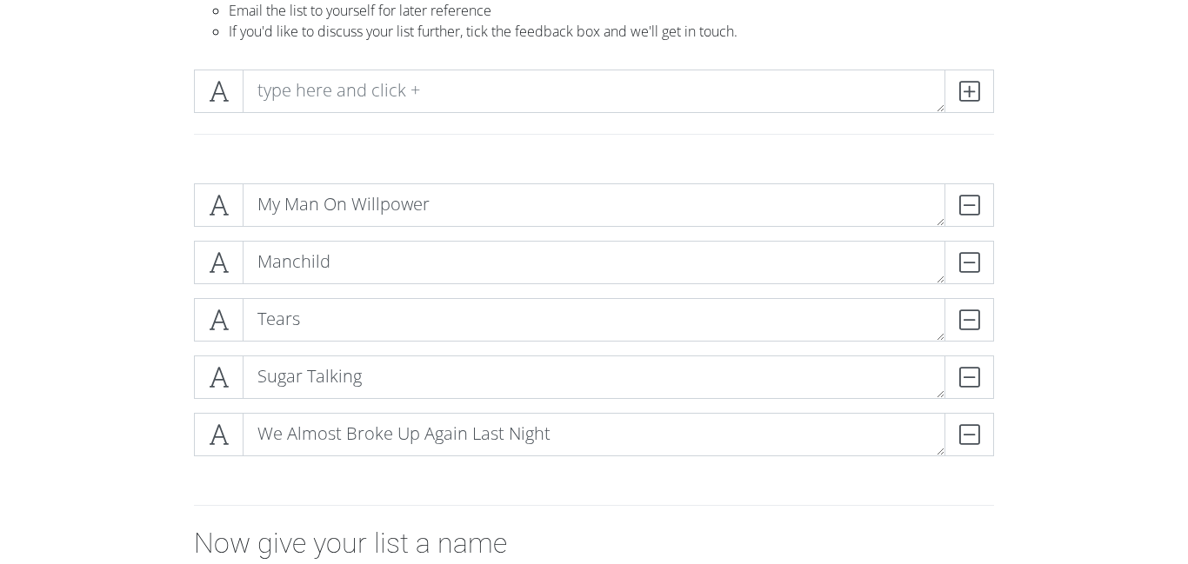
scroll to position [202, 0]
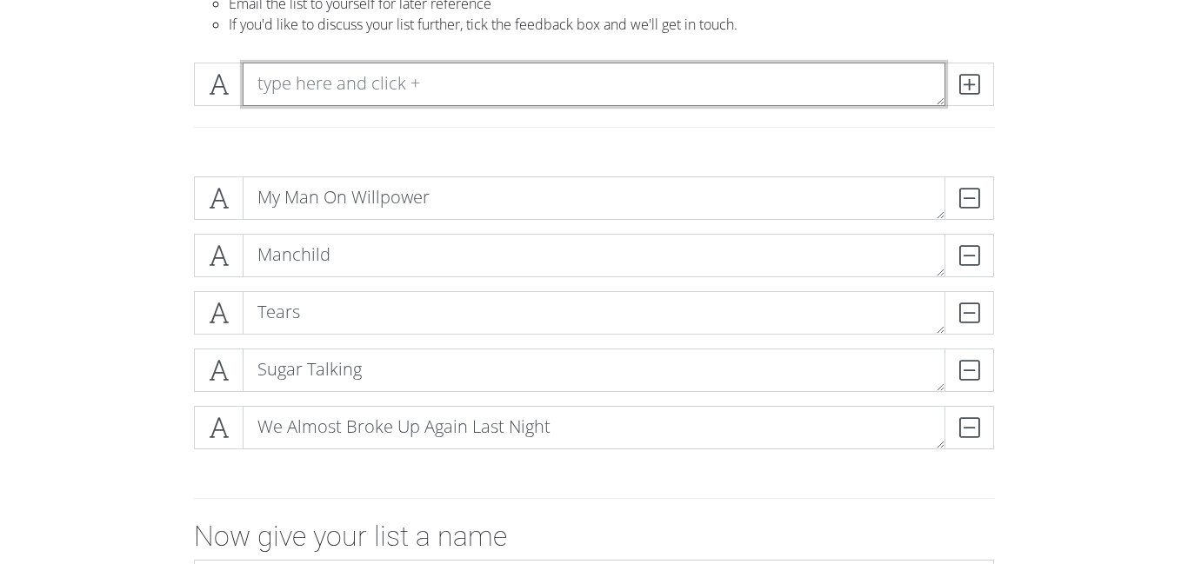
click at [617, 87] on textarea at bounding box center [594, 84] width 703 height 43
type textarea "Nobodys son"
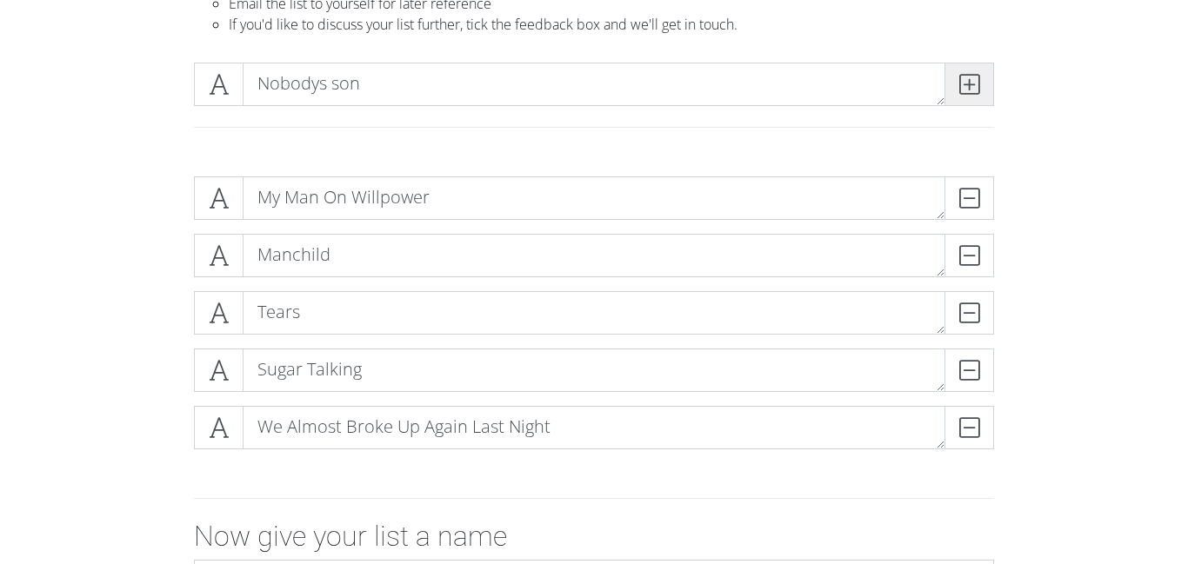
click at [954, 99] on span at bounding box center [969, 84] width 50 height 43
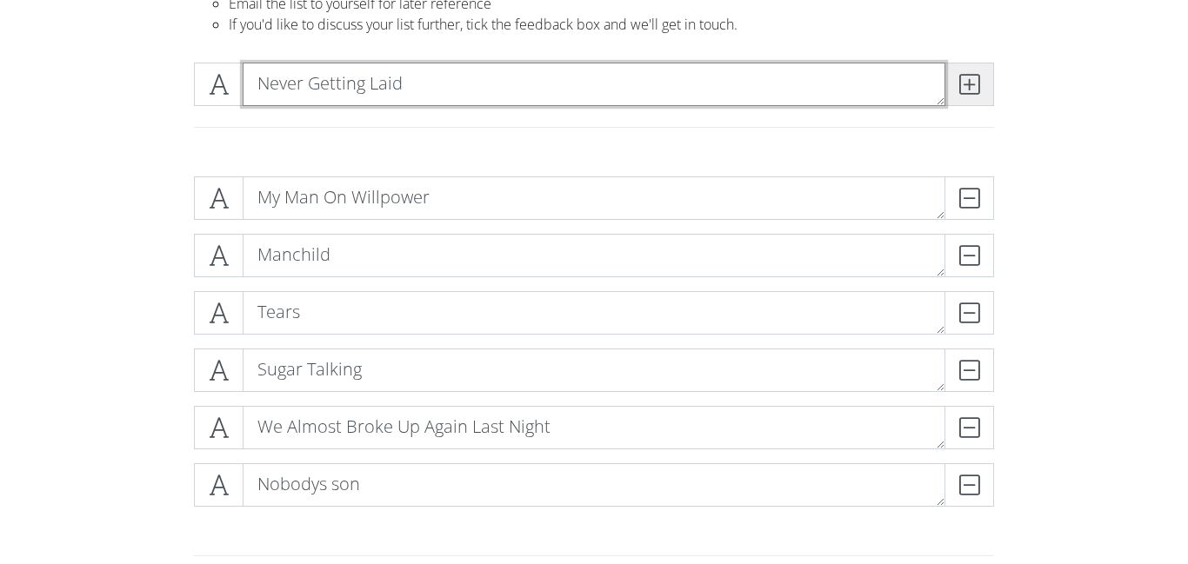
type textarea "Never Getting Laid"
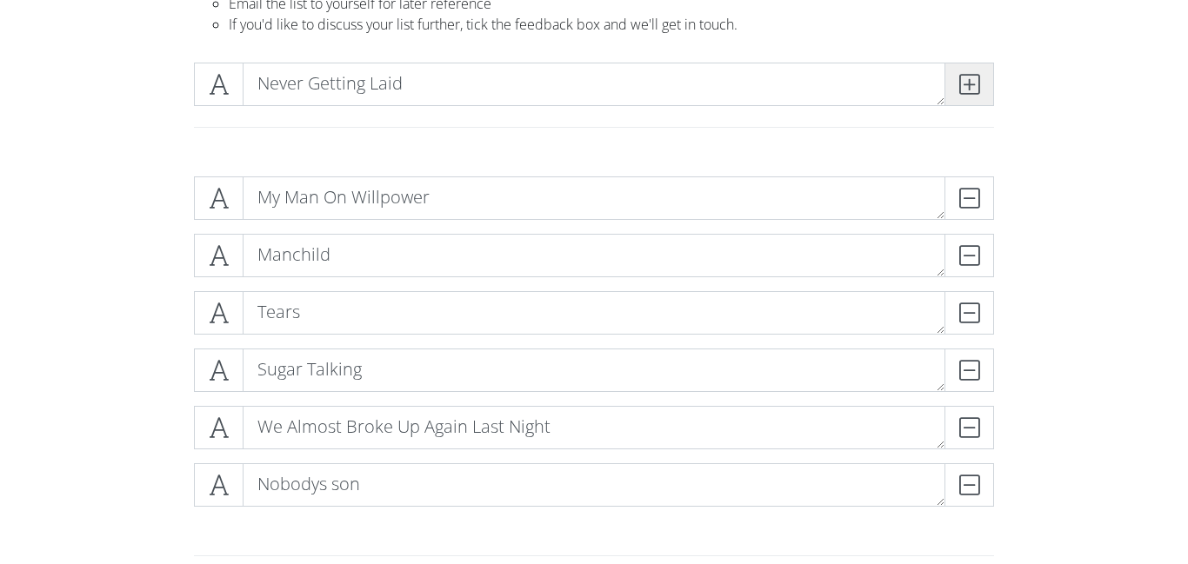
click at [975, 87] on icon at bounding box center [969, 84] width 20 height 17
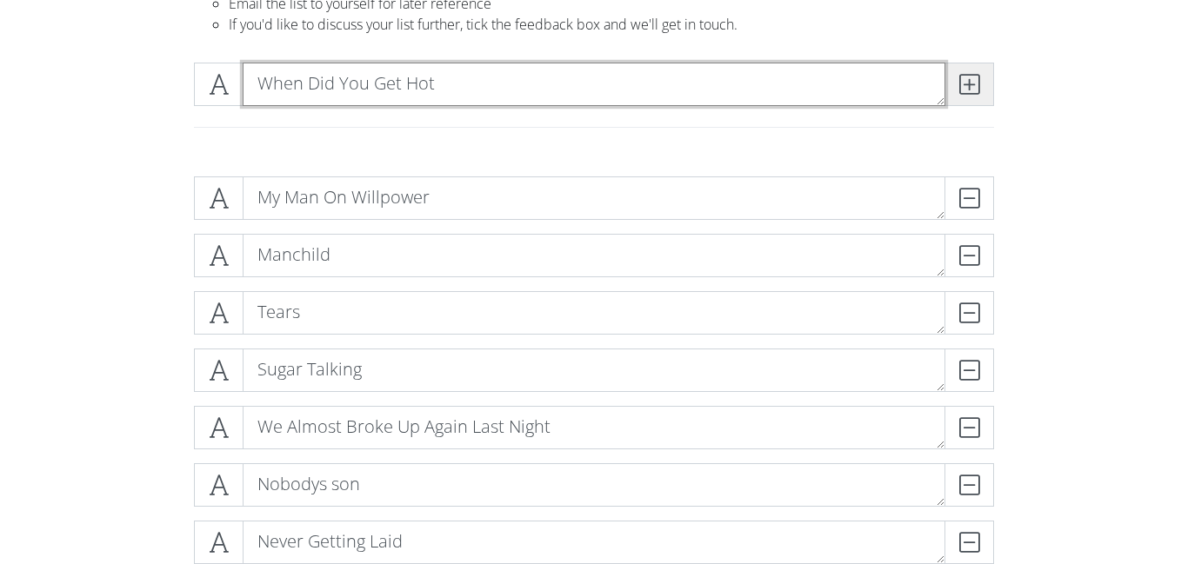
type textarea "When Did You Get Hot"
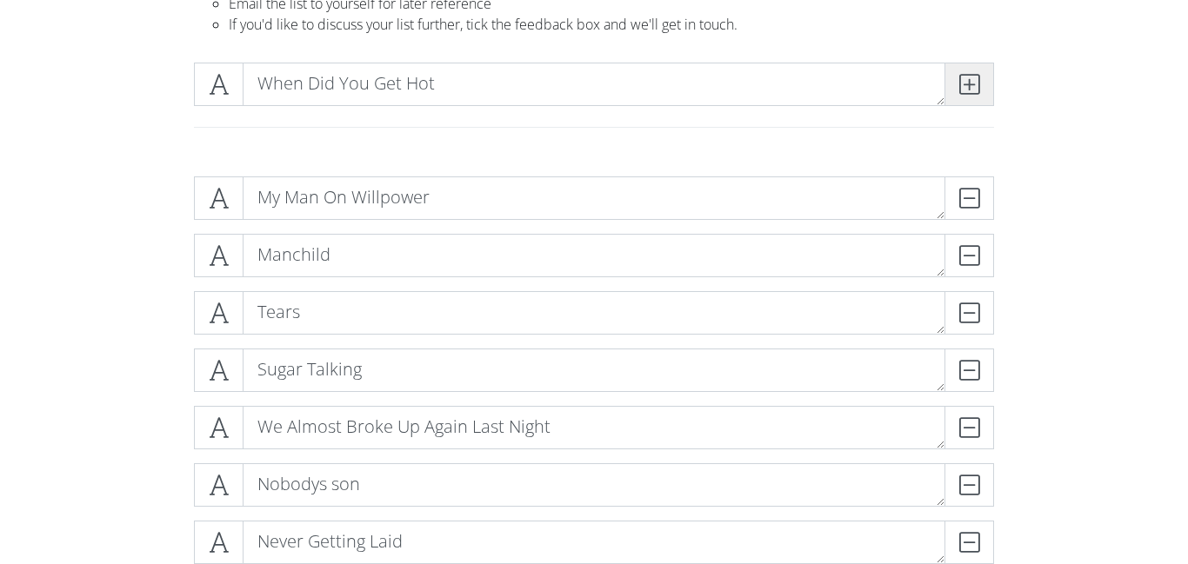
click at [956, 92] on span at bounding box center [969, 84] width 50 height 43
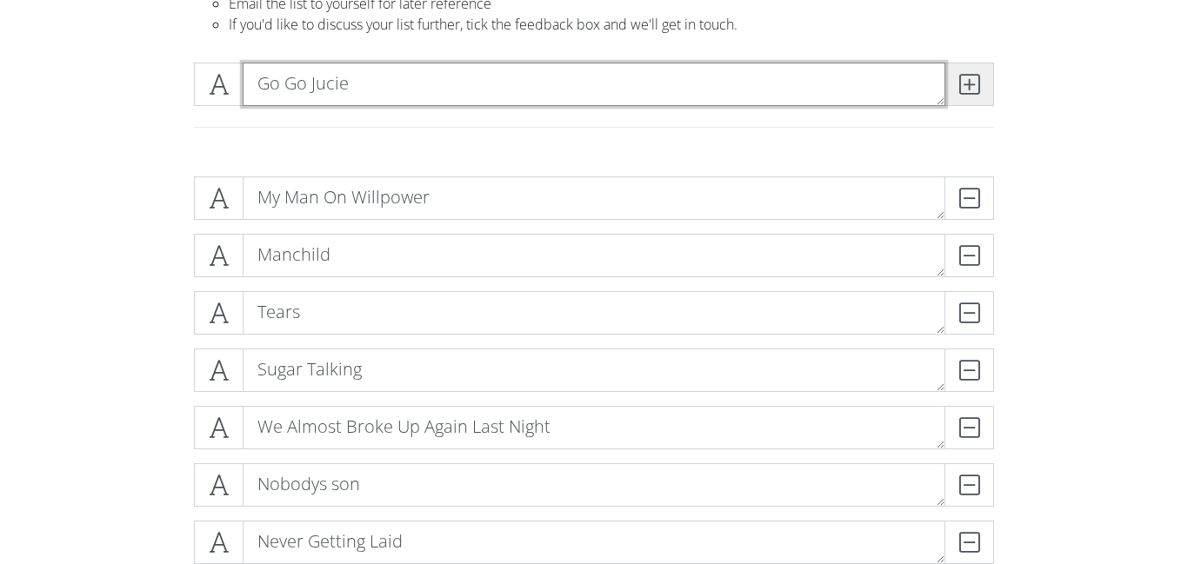
type textarea "Go Go Jucie"
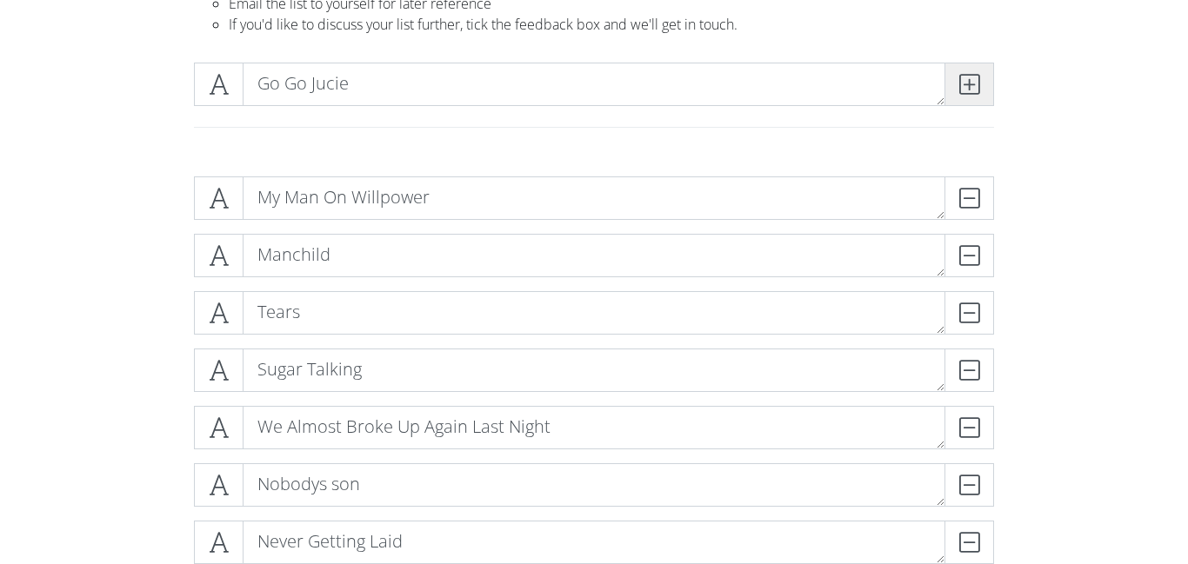
click at [969, 77] on icon at bounding box center [969, 84] width 20 height 17
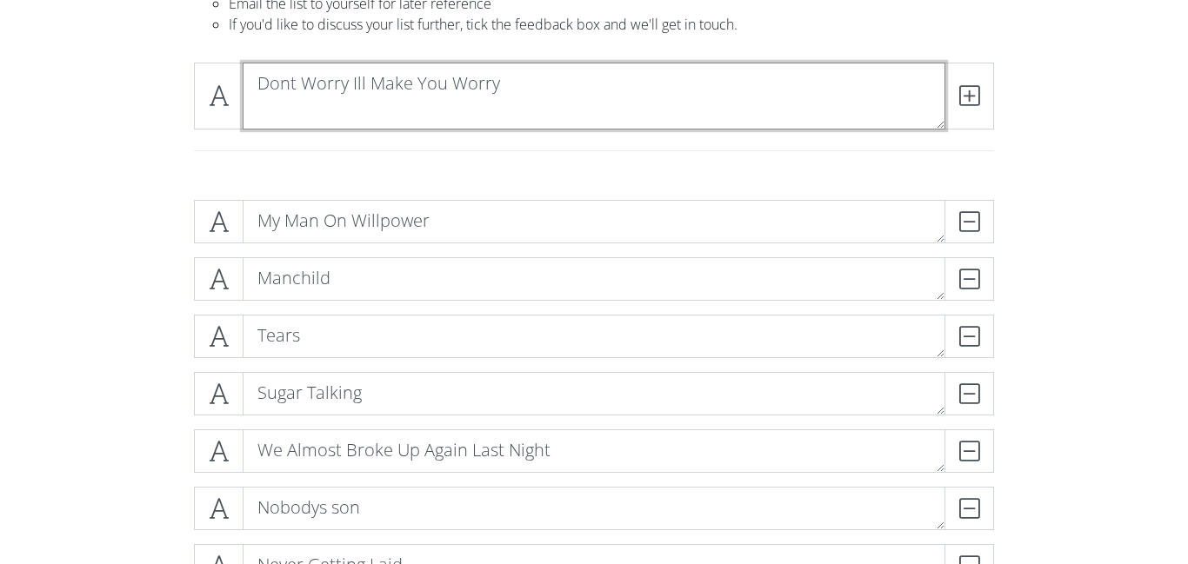
scroll to position [0, 0]
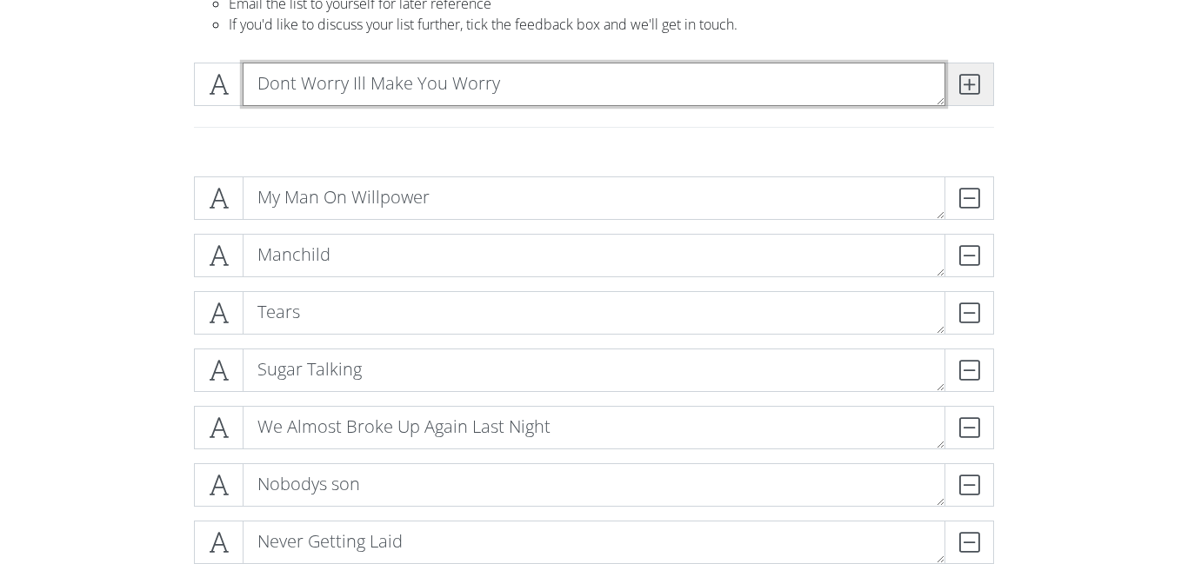
type textarea "Dont Worry Ill Make You Worry"
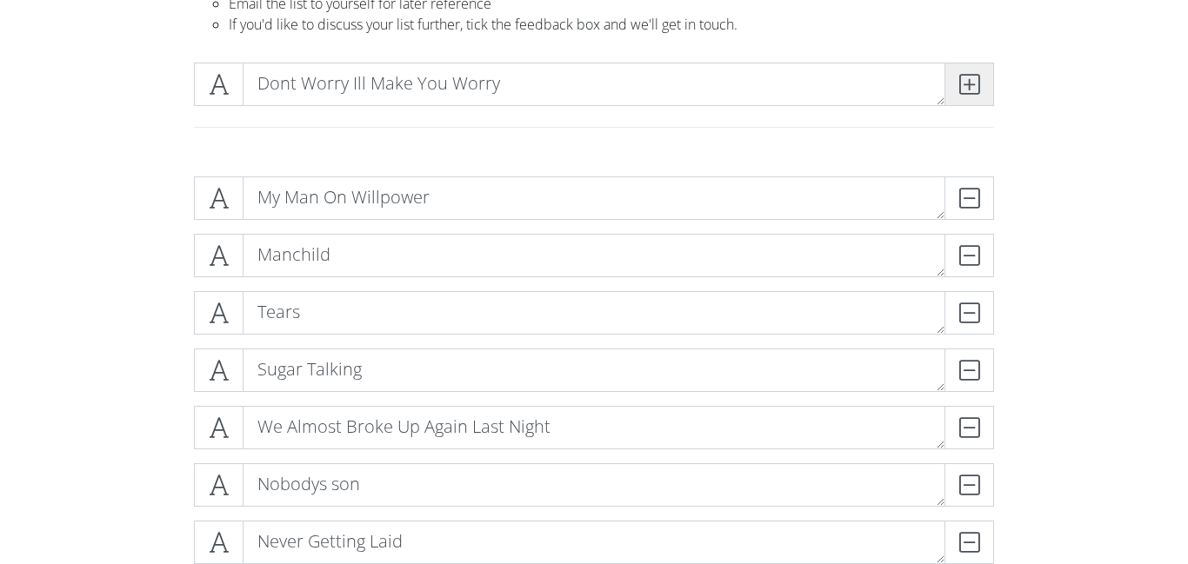
click at [971, 90] on icon at bounding box center [969, 84] width 20 height 17
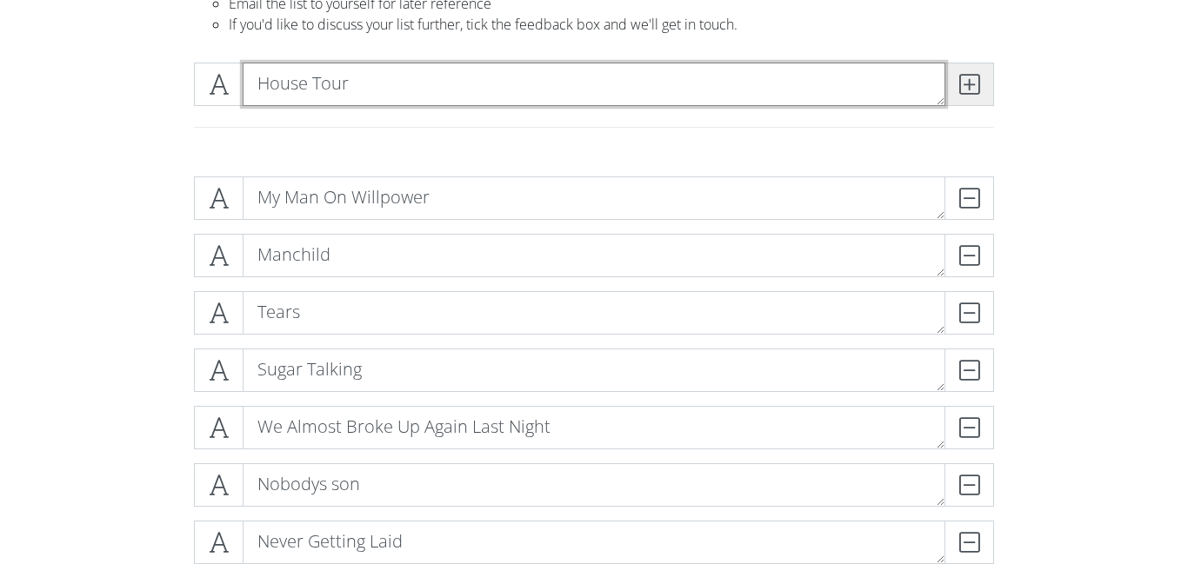
type textarea "House Tour"
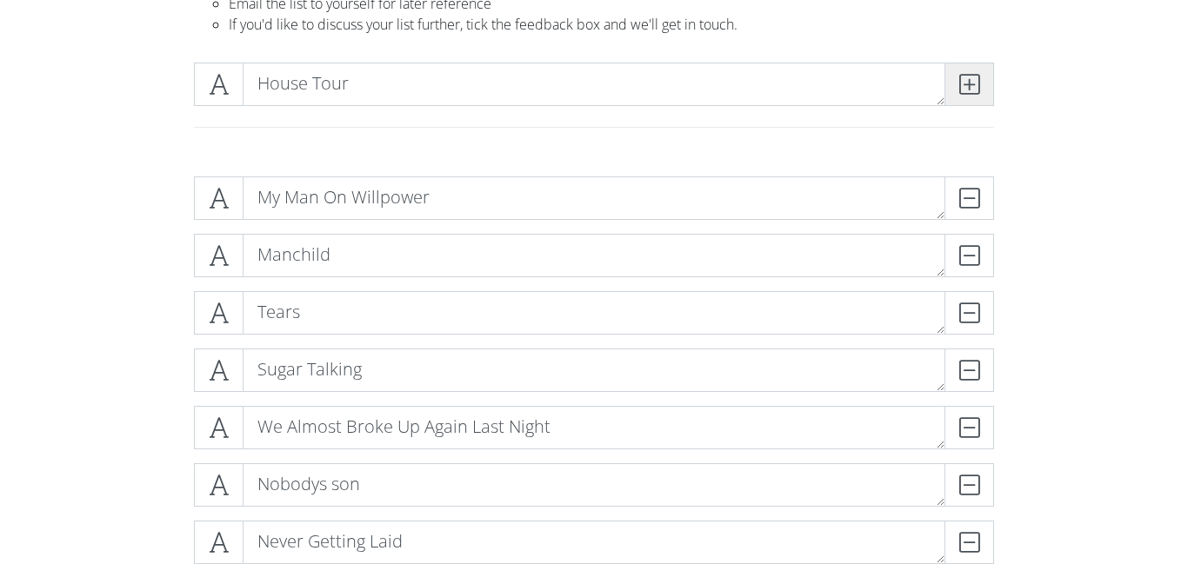
click at [988, 72] on span at bounding box center [969, 84] width 50 height 43
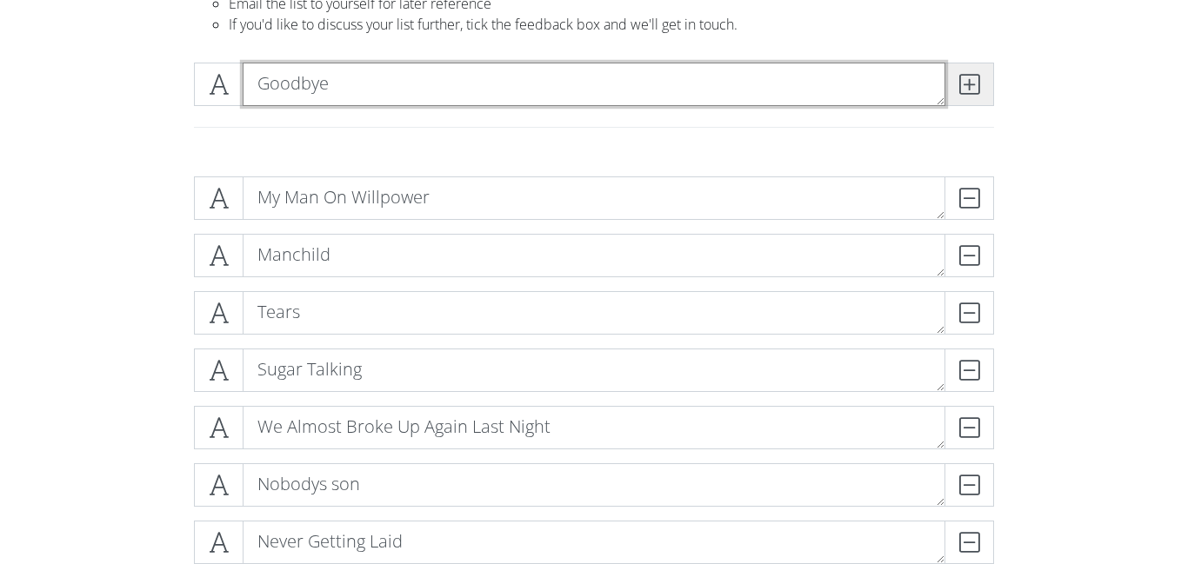
type textarea "Goodbye"
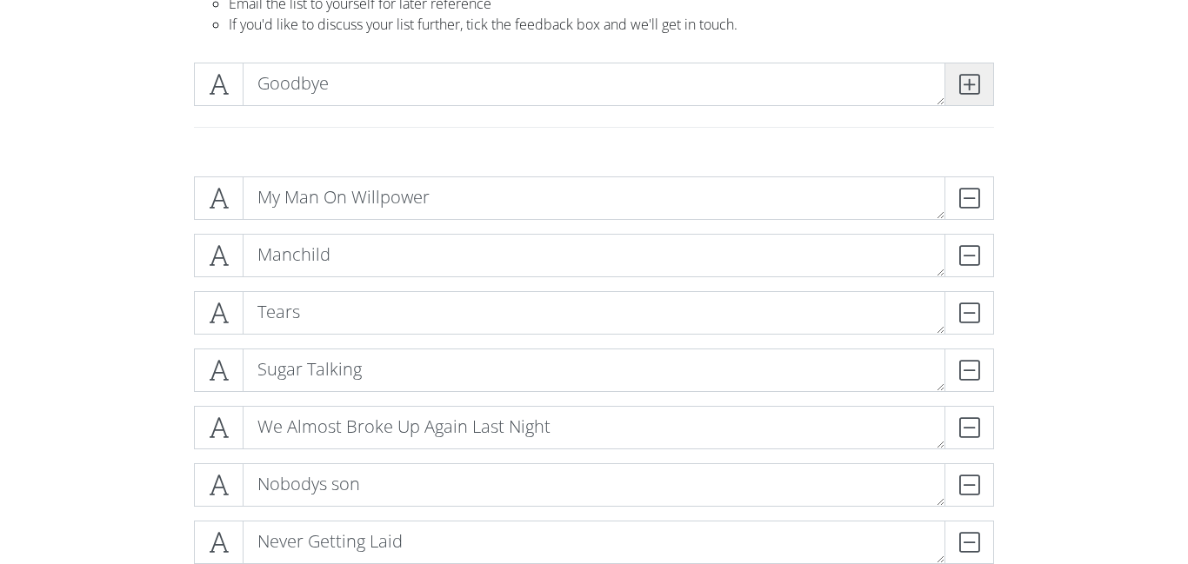
click at [962, 86] on icon at bounding box center [969, 84] width 20 height 17
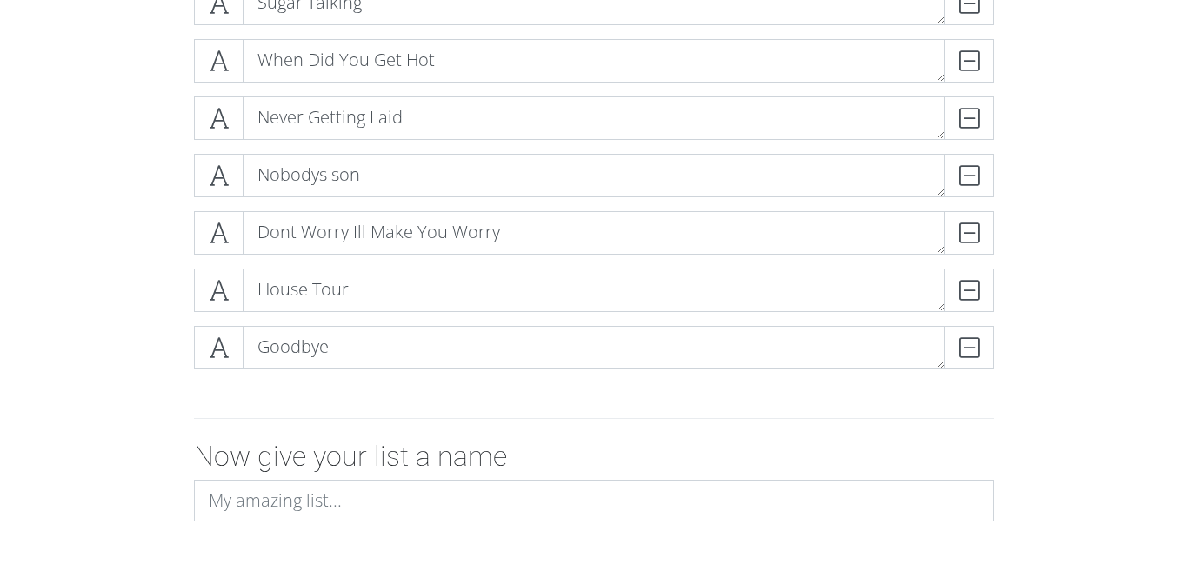
scroll to position [688, 0]
